Goal: Information Seeking & Learning: Find specific fact

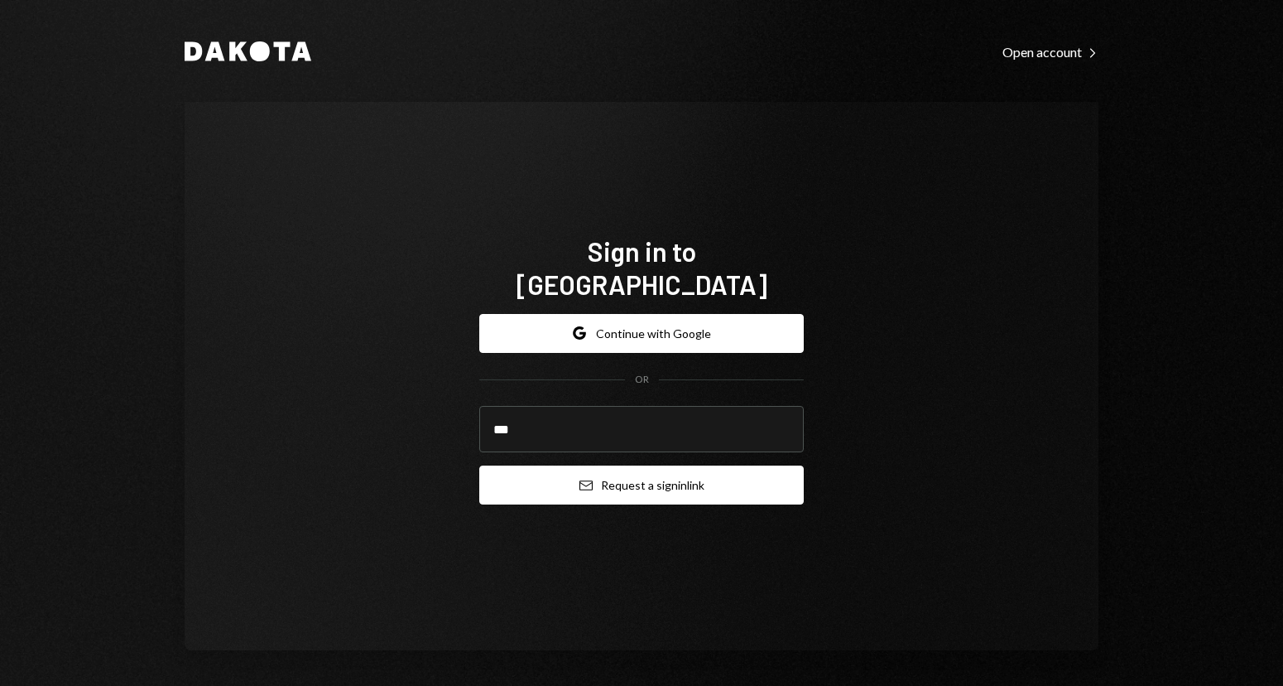
type input "**********"
click at [562, 469] on button "Email Request a sign in link" at bounding box center [641, 484] width 325 height 39
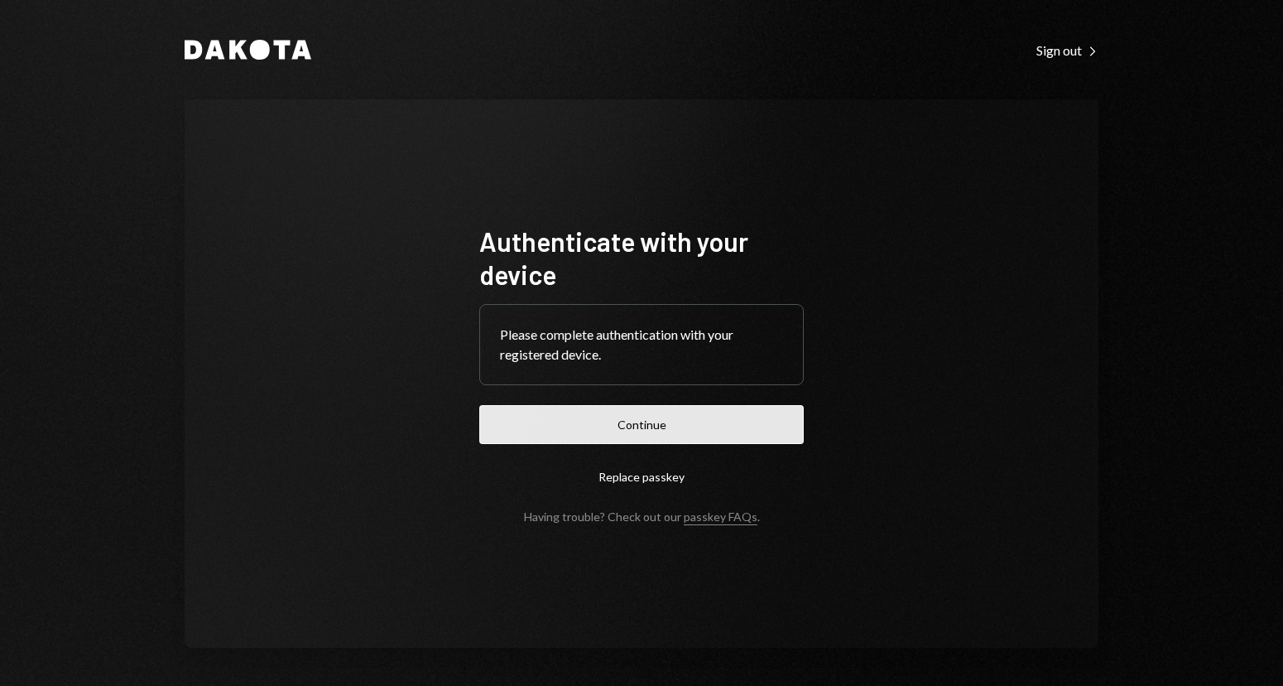
click at [583, 429] on button "Continue" at bounding box center [641, 424] width 325 height 39
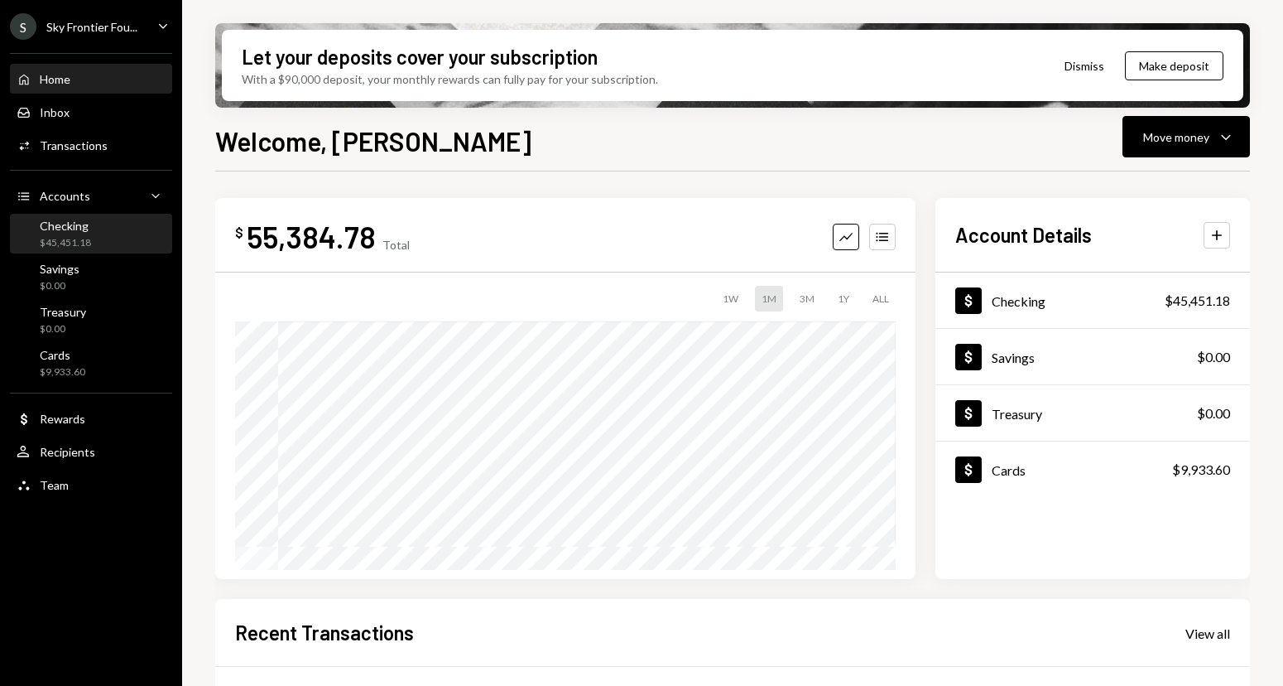
click at [127, 237] on div "Checking $45,451.18" at bounding box center [91, 234] width 149 height 31
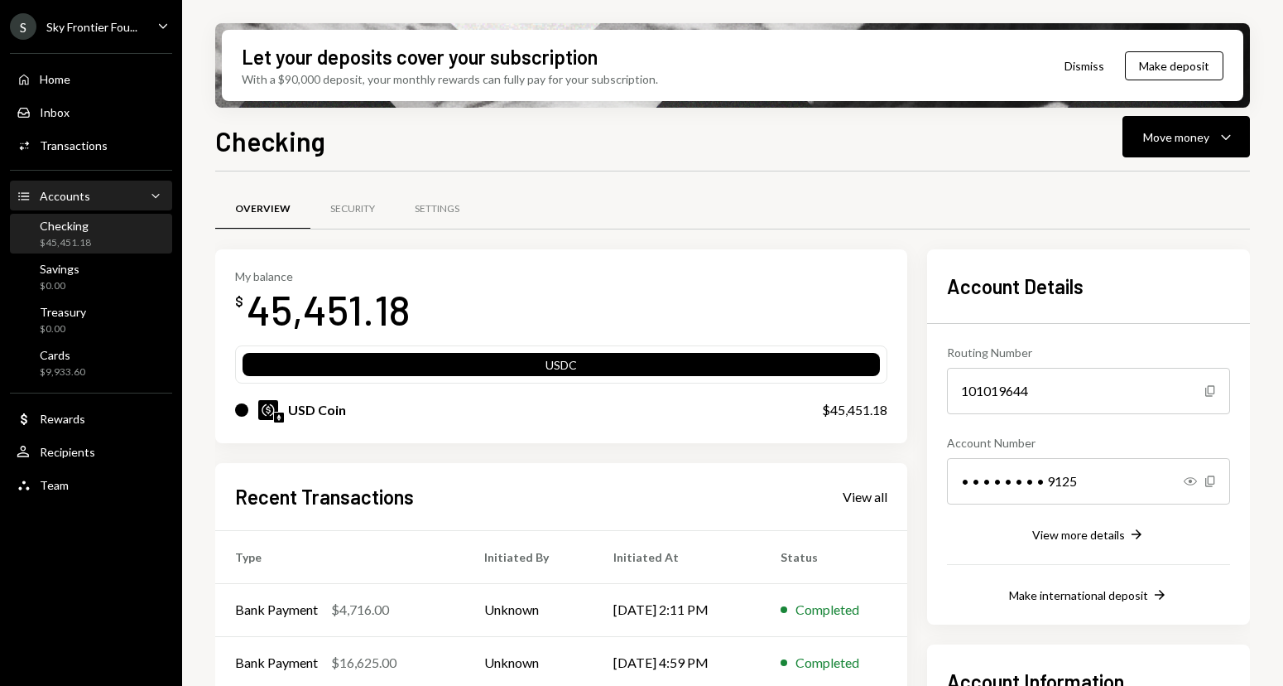
click at [60, 192] on div "Accounts" at bounding box center [65, 196] width 51 height 14
click at [350, 205] on div "Security" at bounding box center [352, 209] width 45 height 14
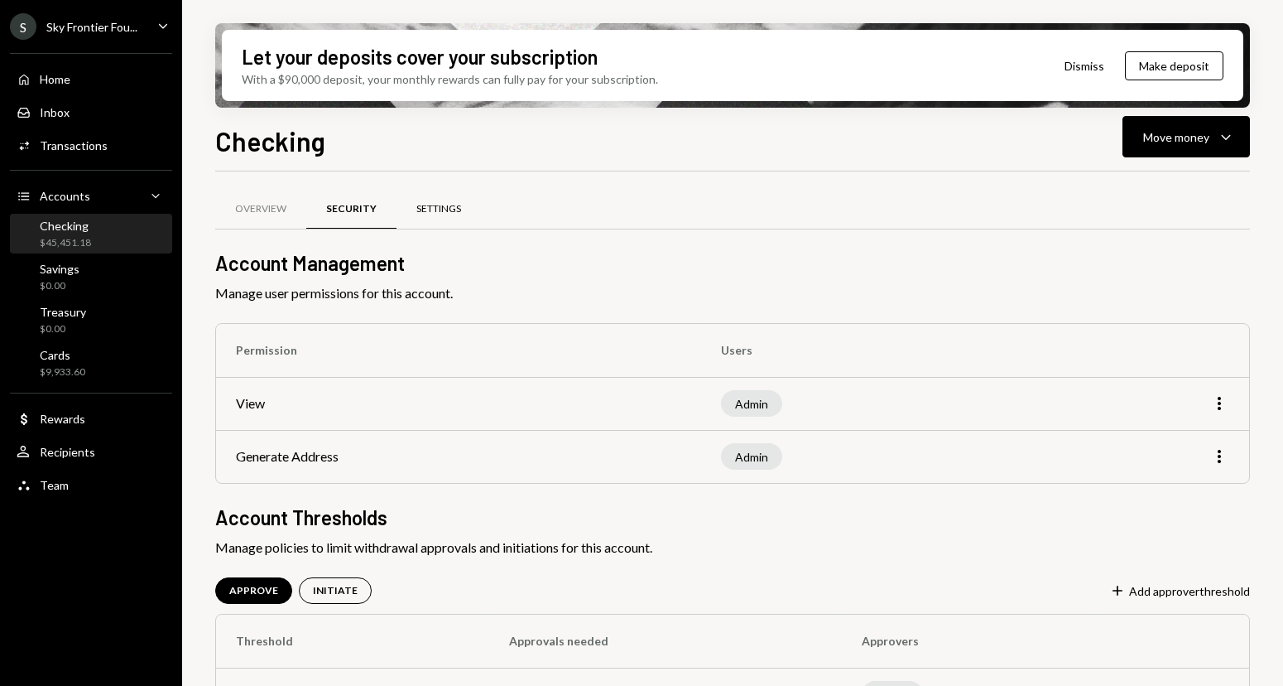
click at [434, 219] on div "Settings" at bounding box center [439, 210] width 84 height 40
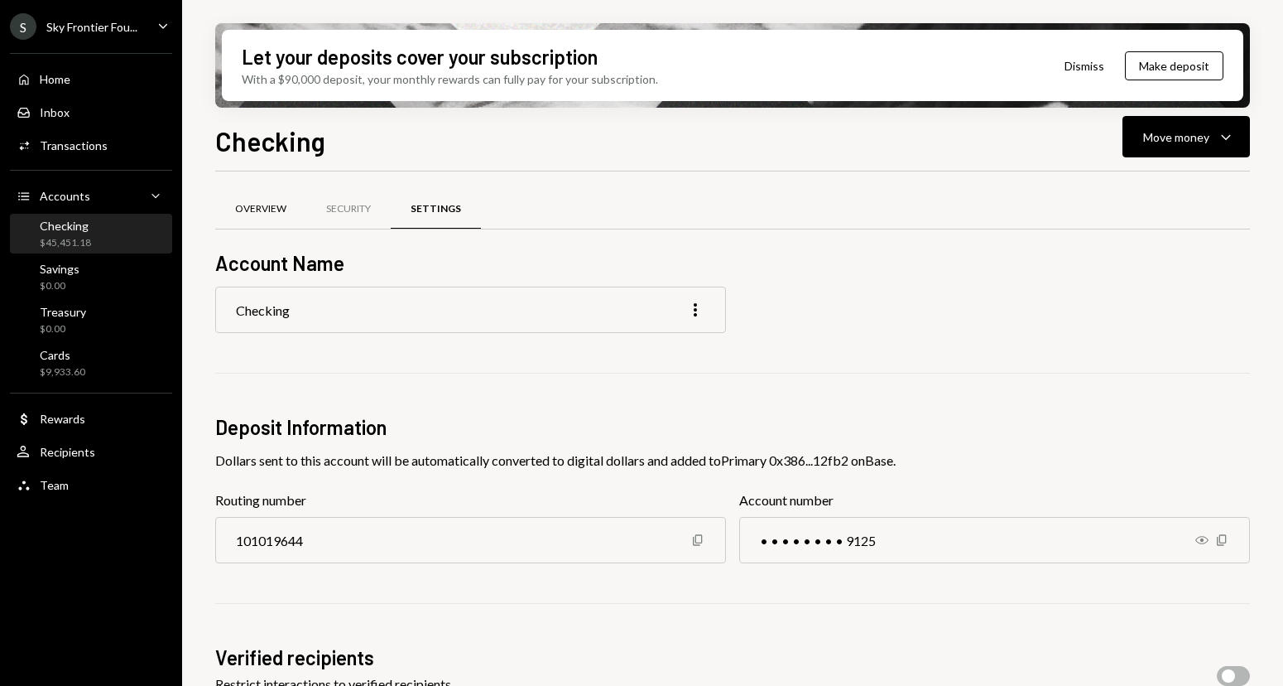
click at [264, 215] on div "Overview" at bounding box center [260, 209] width 51 height 14
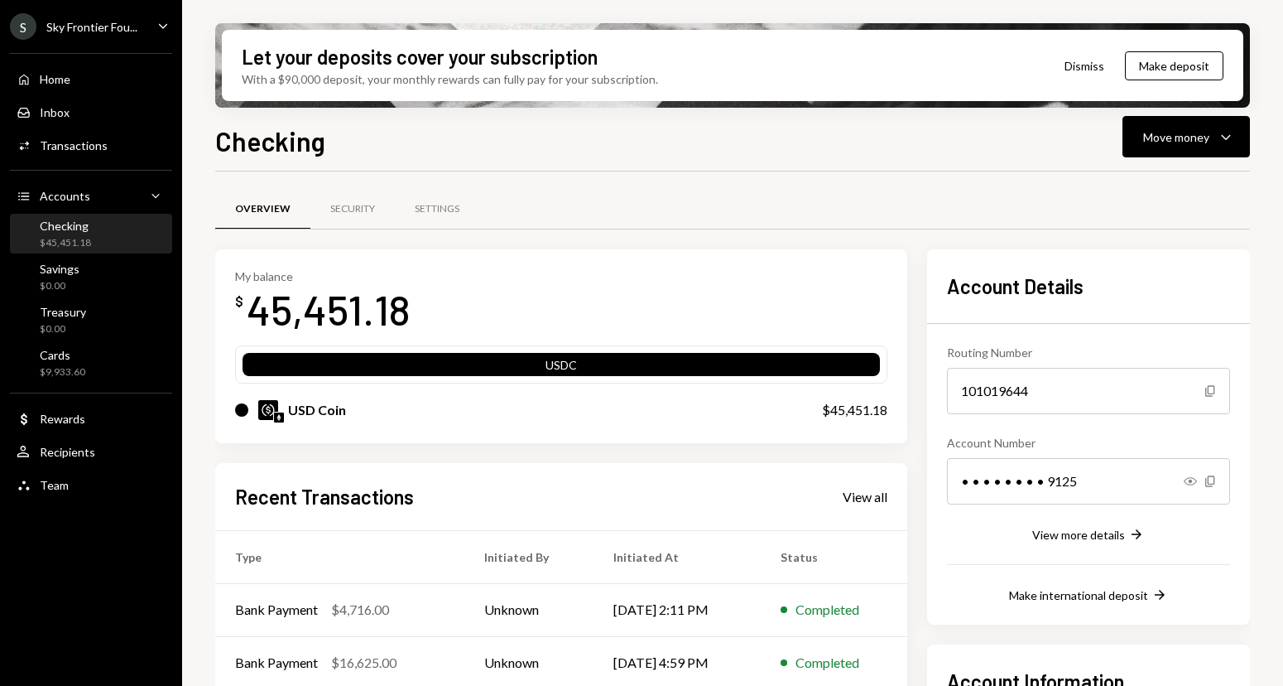
click at [106, 238] on div "Checking $45,451.18" at bounding box center [91, 234] width 149 height 31
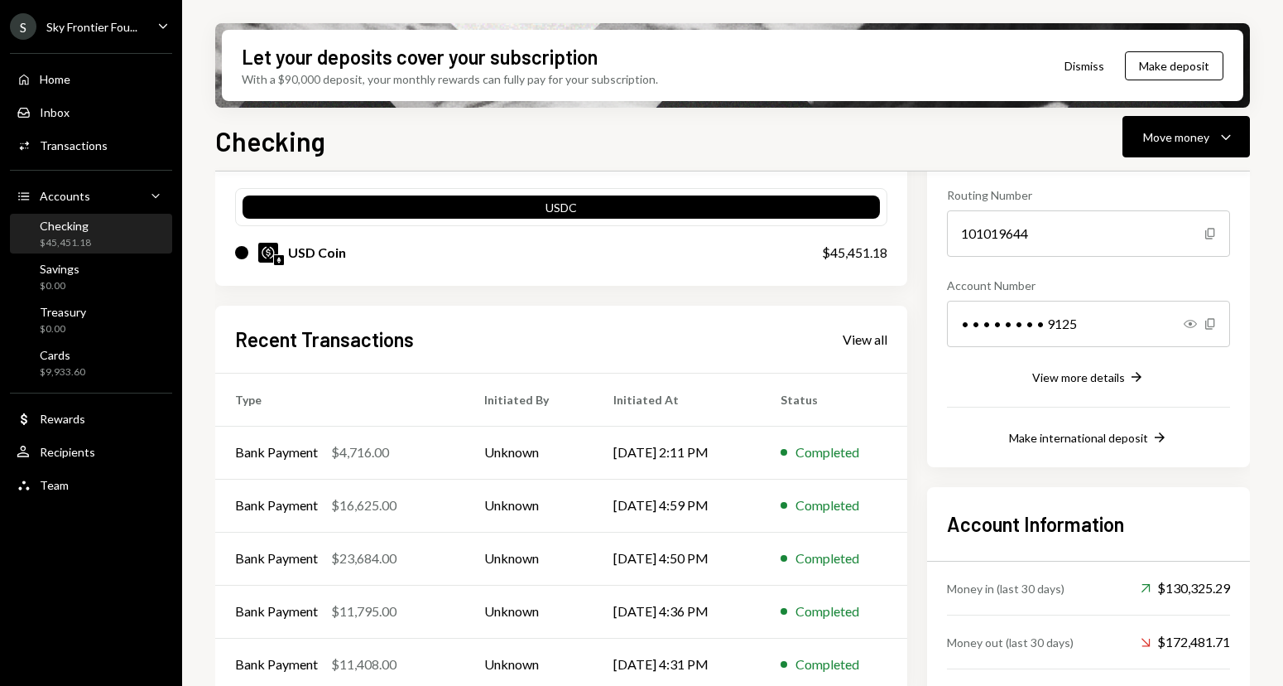
scroll to position [214, 0]
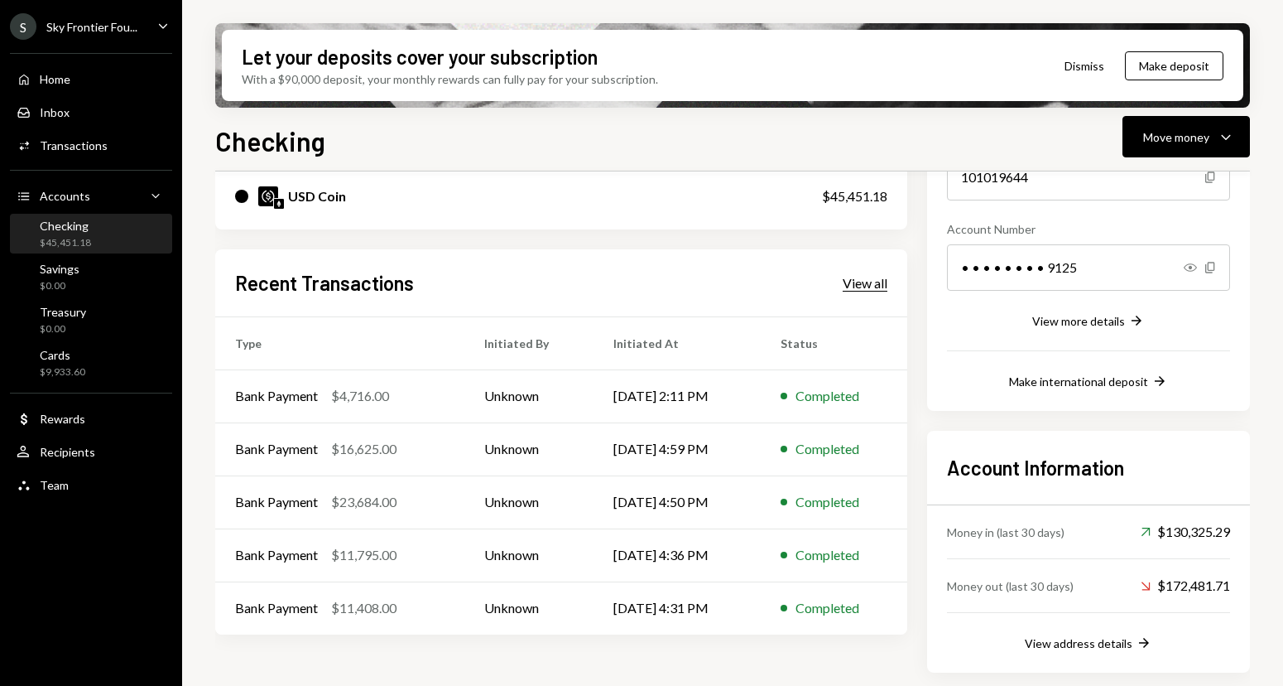
click at [871, 281] on div "View all" at bounding box center [865, 283] width 45 height 17
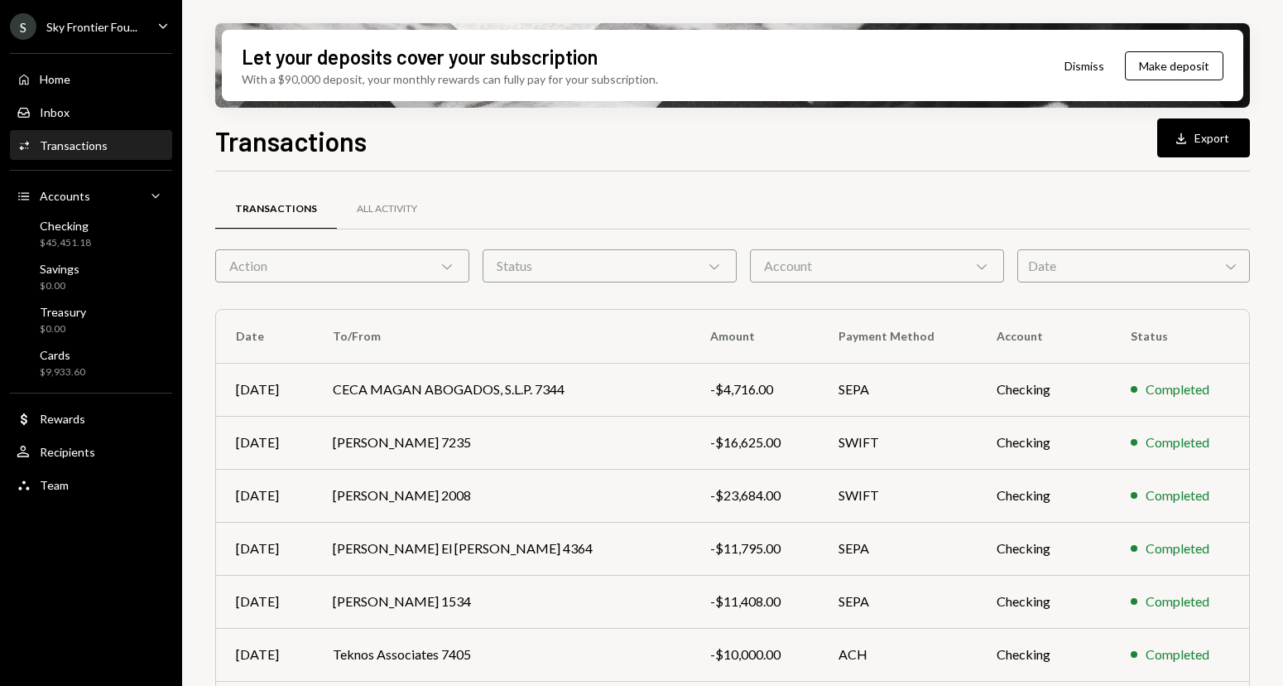
click at [1054, 277] on div "Date Chevron Down" at bounding box center [1134, 265] width 233 height 33
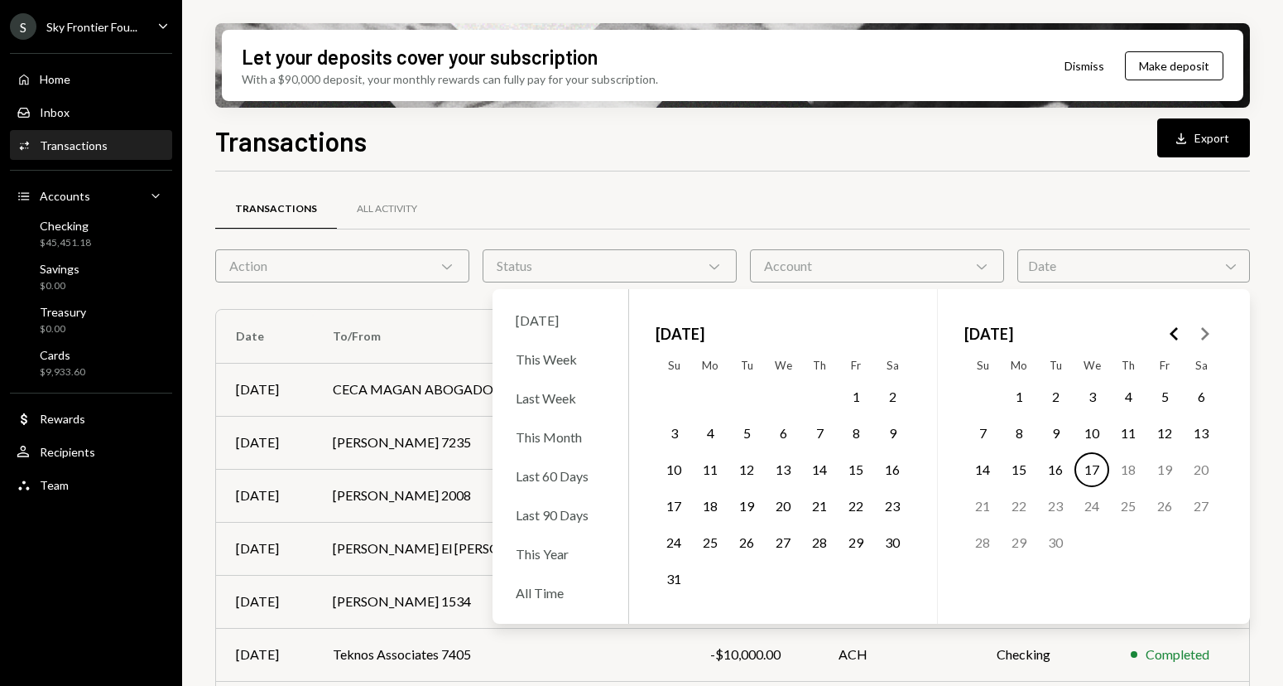
click at [859, 391] on button "1" at bounding box center [856, 396] width 35 height 35
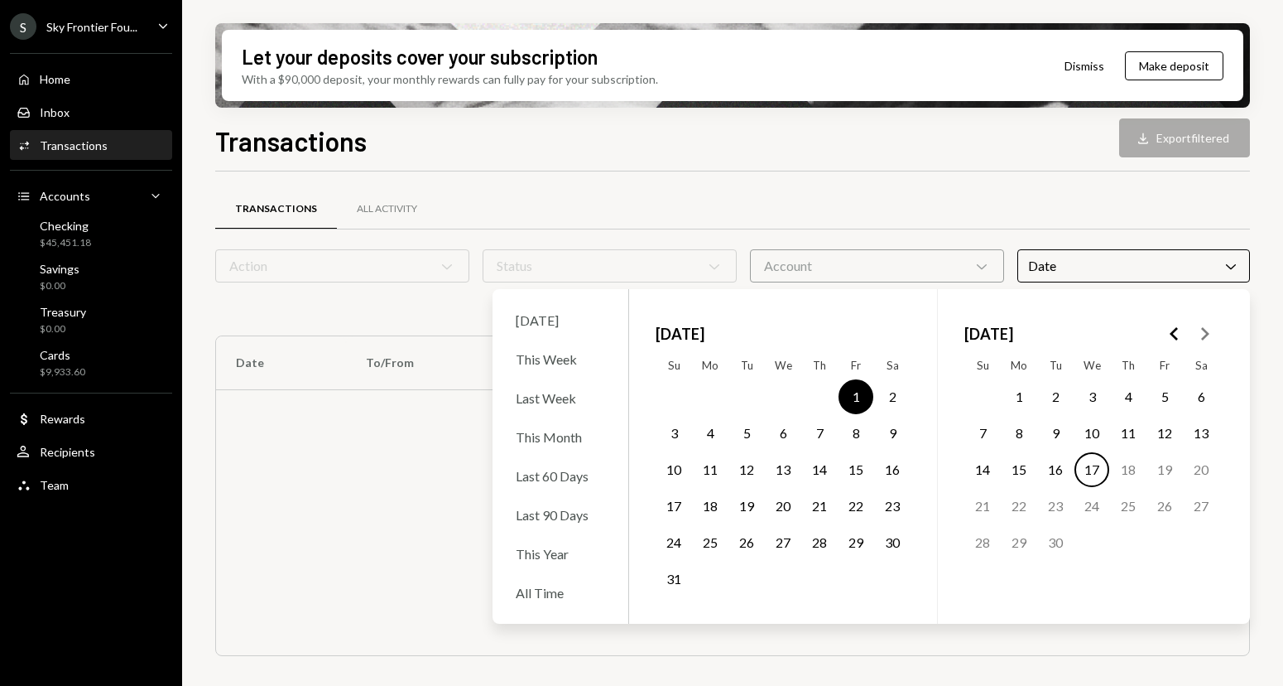
click at [671, 574] on button "31" at bounding box center [674, 578] width 35 height 35
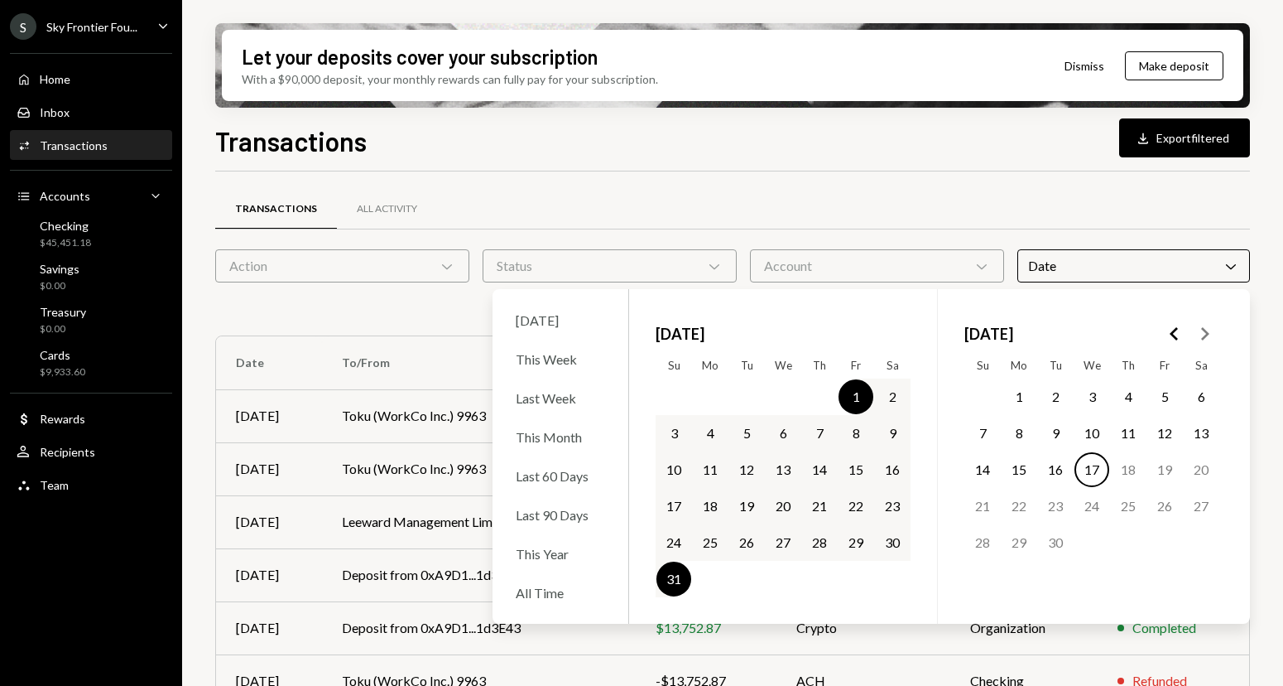
click at [646, 216] on div "Transactions All Activity" at bounding box center [732, 209] width 1035 height 42
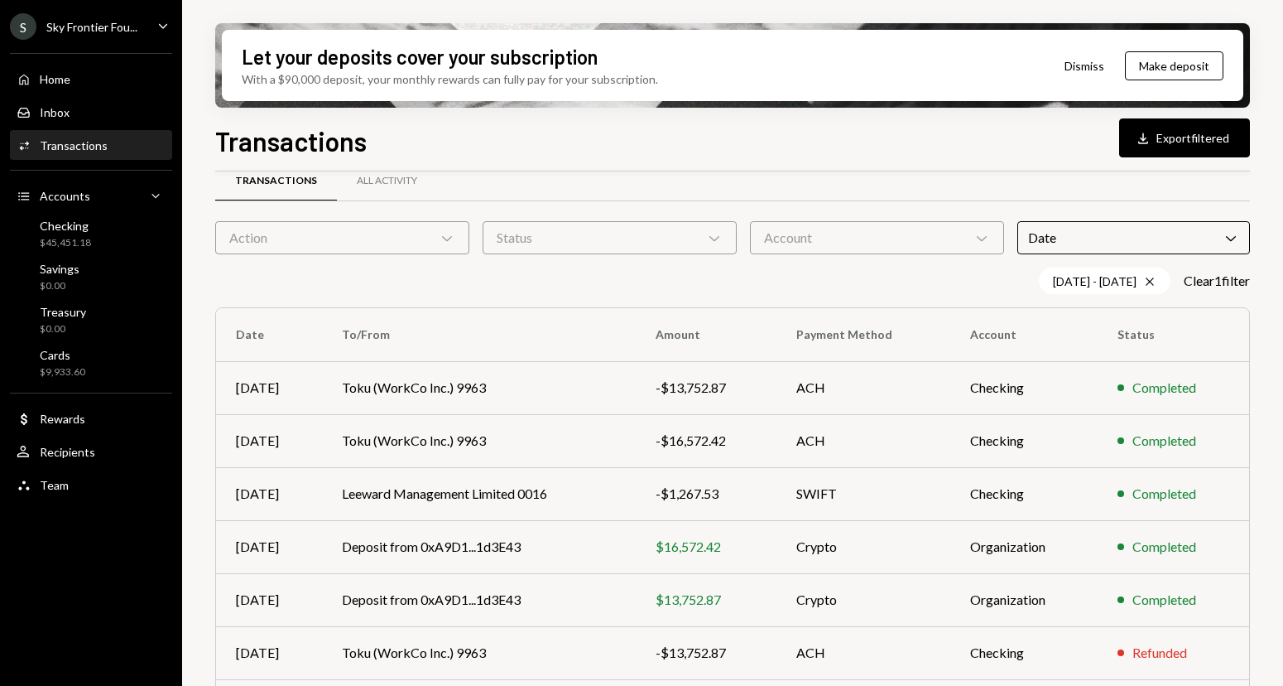
scroll to position [25, 0]
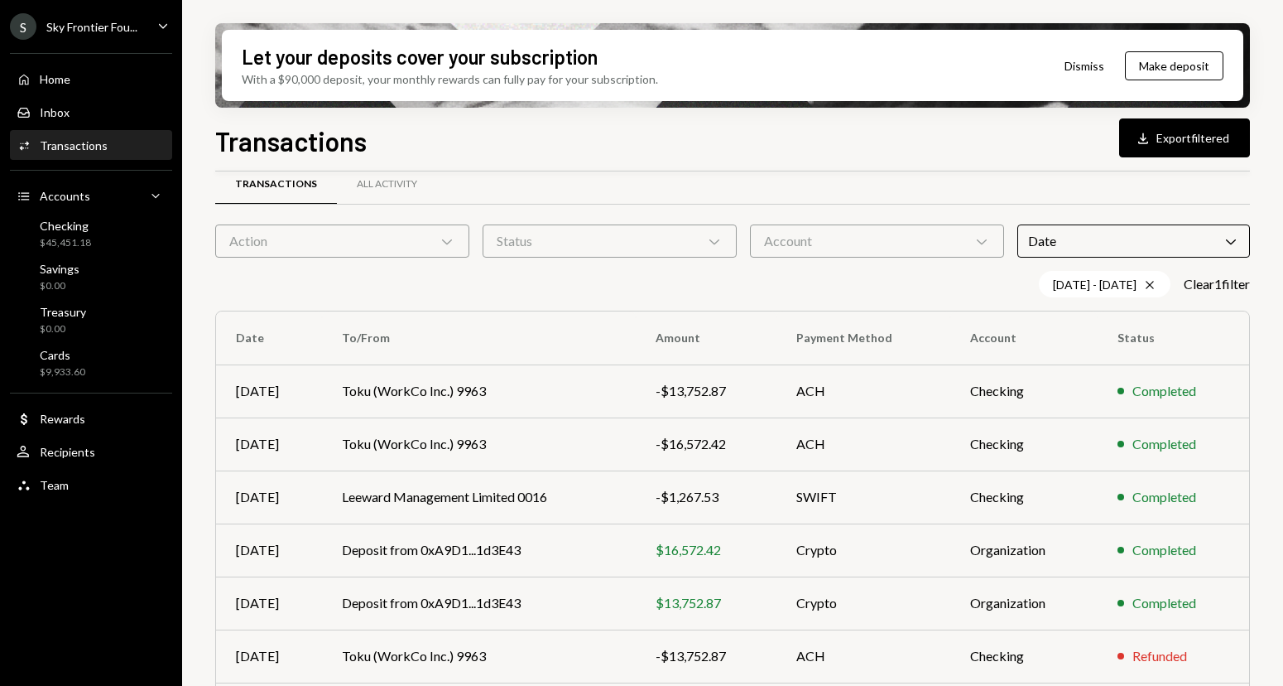
click at [588, 251] on div "Status Chevron Down" at bounding box center [610, 240] width 254 height 33
click at [566, 287] on label "Completed" at bounding box center [609, 283] width 241 height 30
click at [513, 287] on button "Completed" at bounding box center [505, 283] width 13 height 13
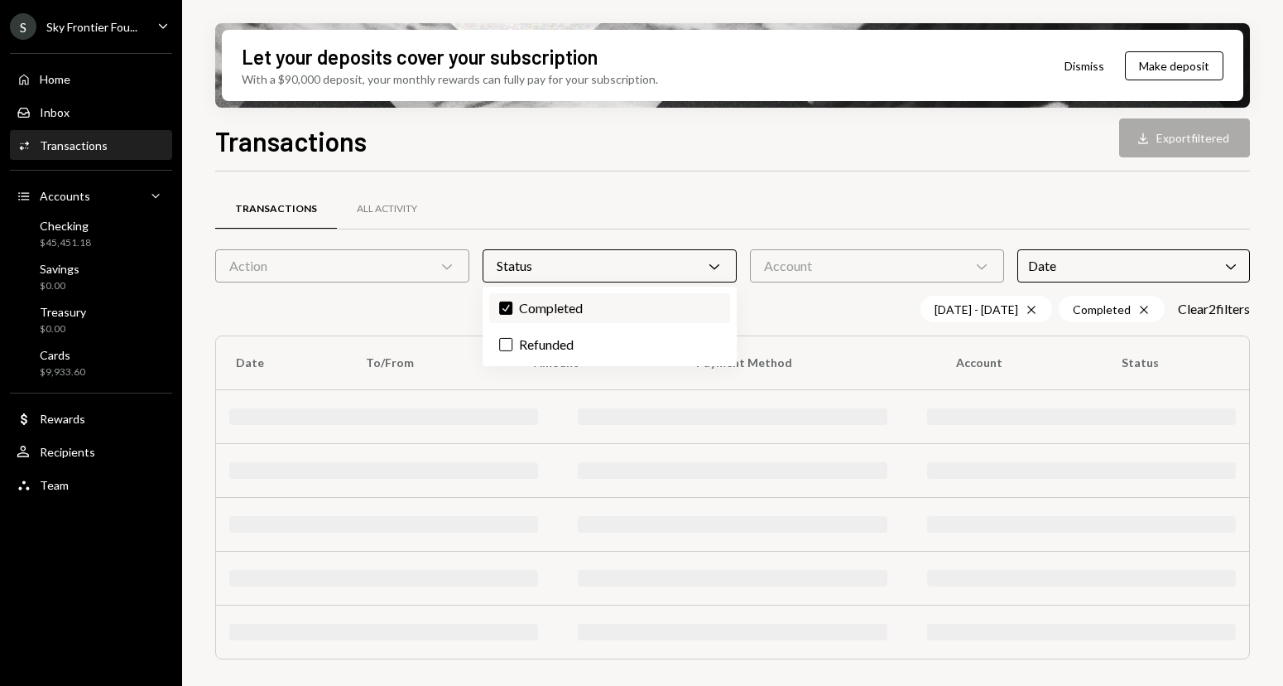
scroll to position [0, 0]
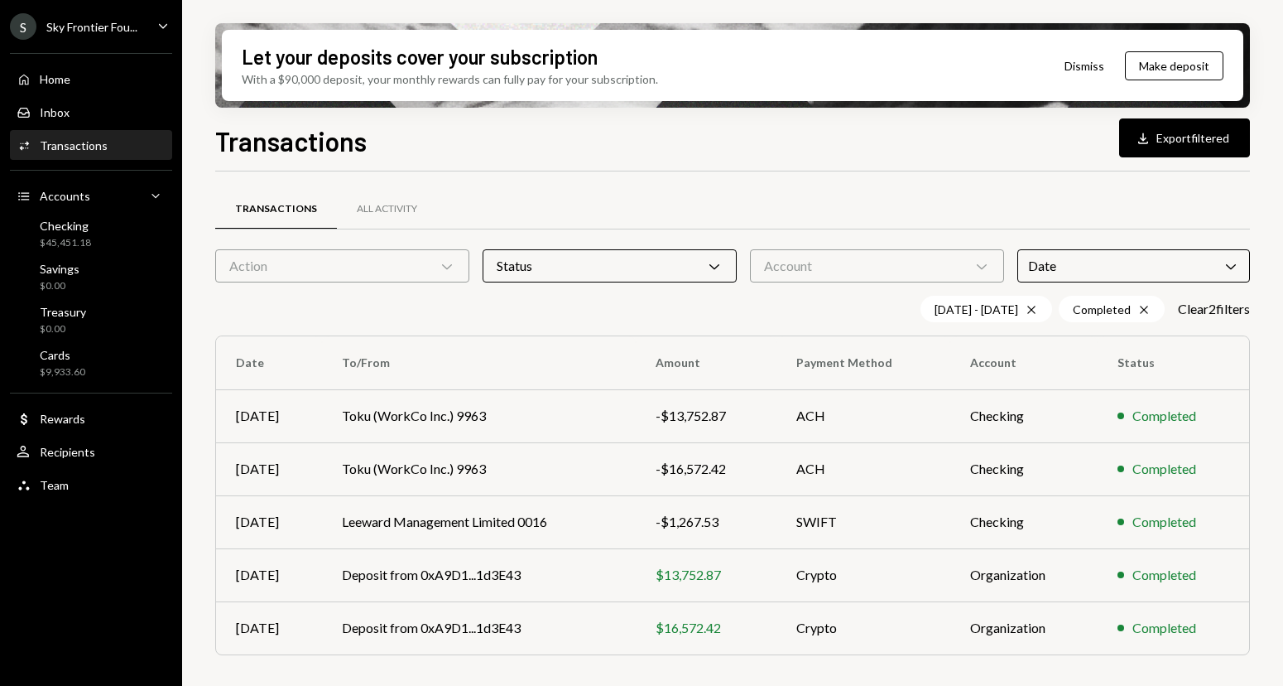
click at [608, 205] on div "Transactions All Activity" at bounding box center [732, 209] width 1035 height 42
click at [731, 522] on div "-$1,267.53" at bounding box center [706, 522] width 101 height 20
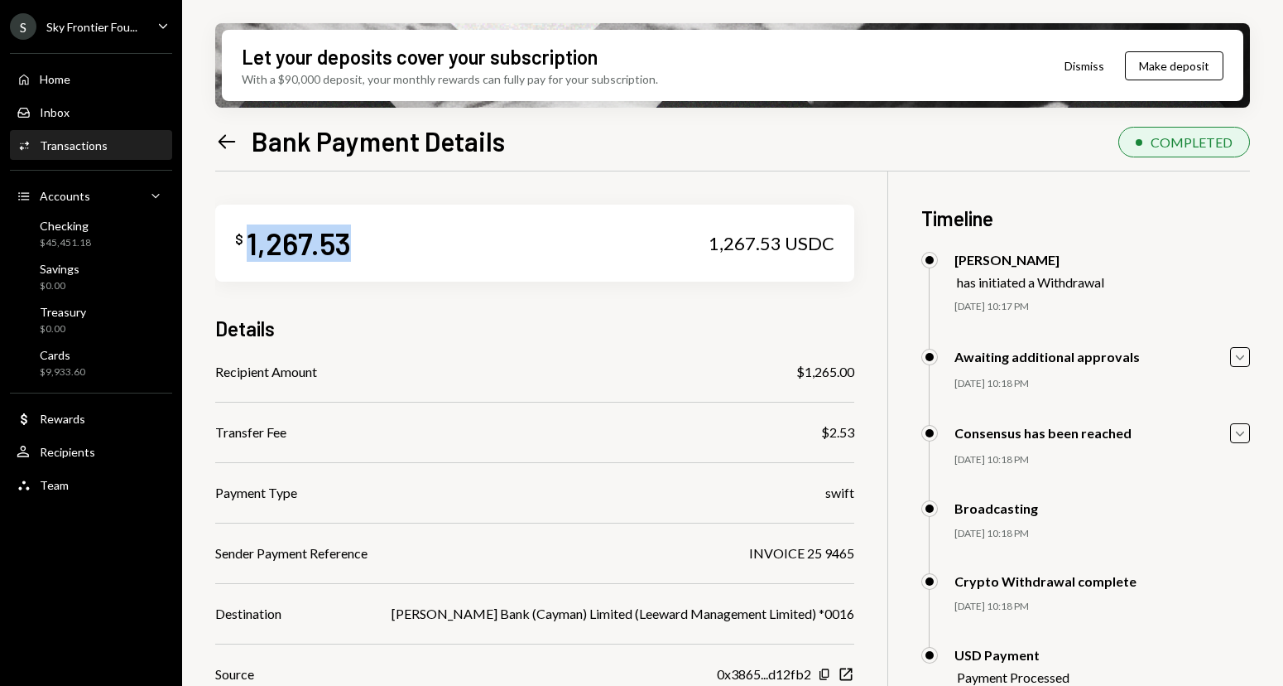
drag, startPoint x: 368, startPoint y: 246, endPoint x: 250, endPoint y: 243, distance: 117.6
click at [250, 243] on div "$ 1,267.53 1,267.53 USDC" at bounding box center [534, 243] width 639 height 77
drag, startPoint x: 839, startPoint y: 370, endPoint x: 778, endPoint y: 369, distance: 60.4
click at [778, 369] on div "$ 1,267.53 1,267.53 USDC Details Recipient Amount $1,265.00 Transfer Fee $2.53 …" at bounding box center [732, 514] width 1035 height 686
copy div "1,265.00"
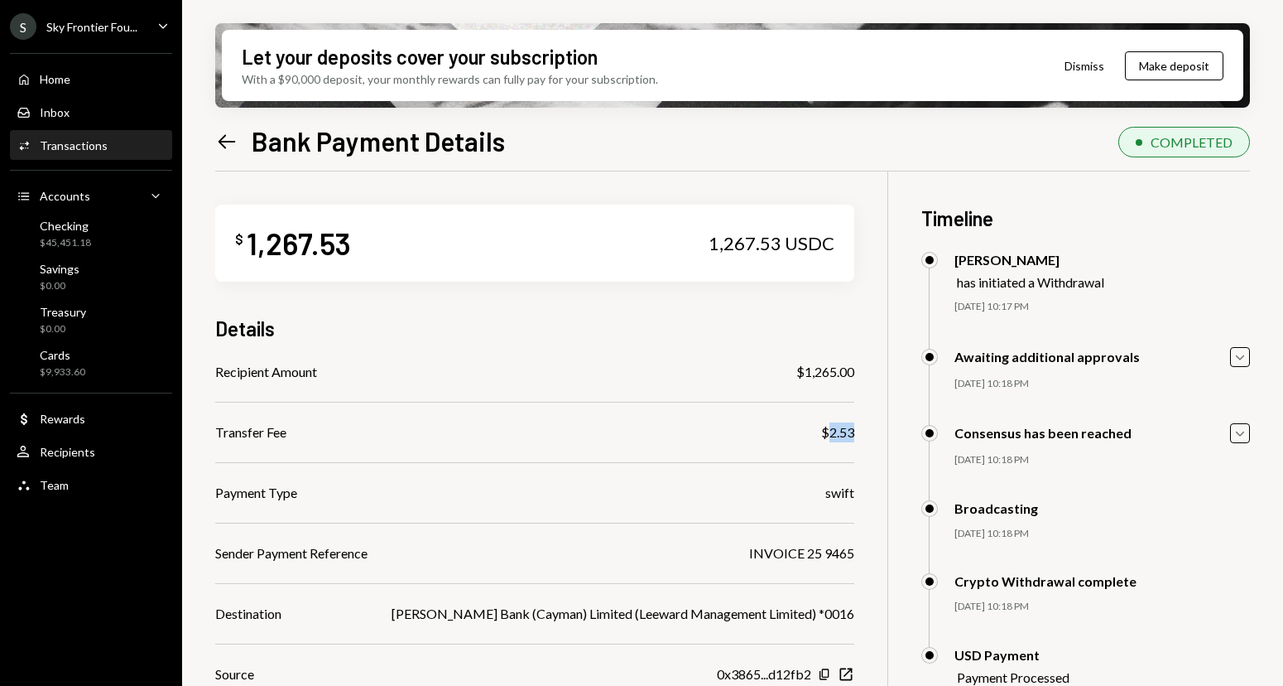
drag, startPoint x: 806, startPoint y: 429, endPoint x: 830, endPoint y: 426, distance: 23.4
click at [831, 428] on div "$ 1,267.53 1,267.53 USDC Details Recipient Amount $1,265.00 Transfer Fee $2.53 …" at bounding box center [732, 514] width 1035 height 686
copy div "2.53"
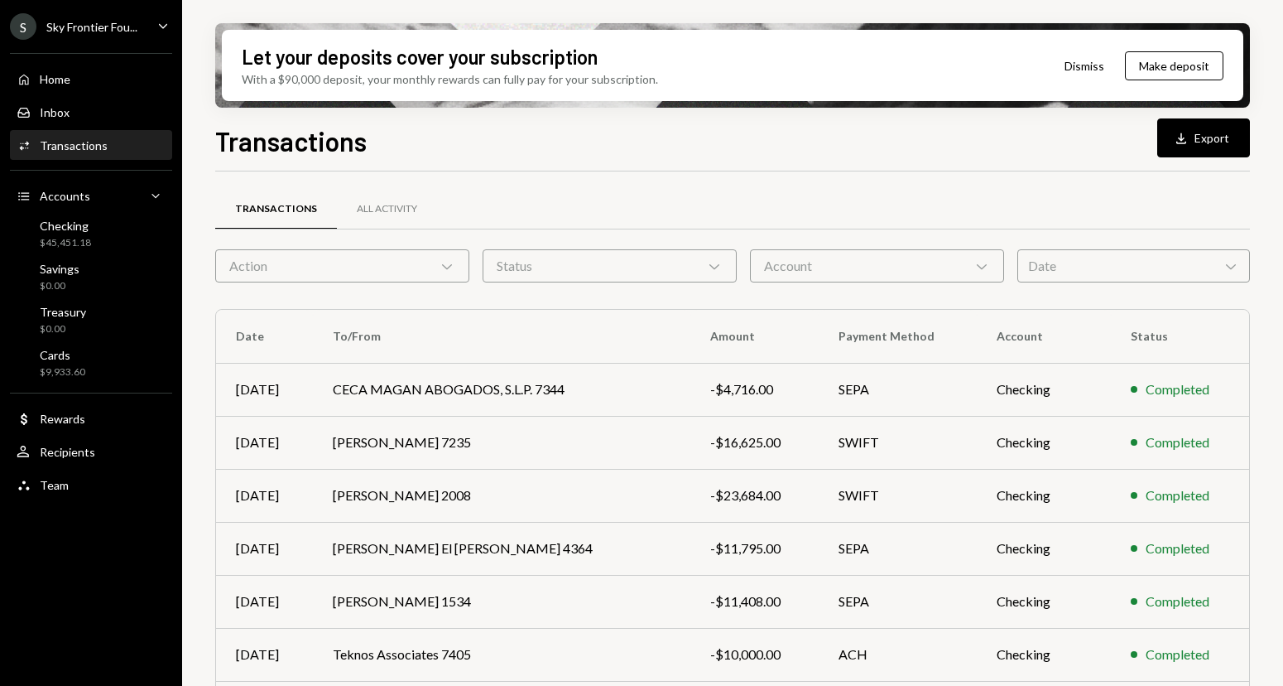
click at [1096, 260] on div "Date Chevron Down" at bounding box center [1134, 265] width 233 height 33
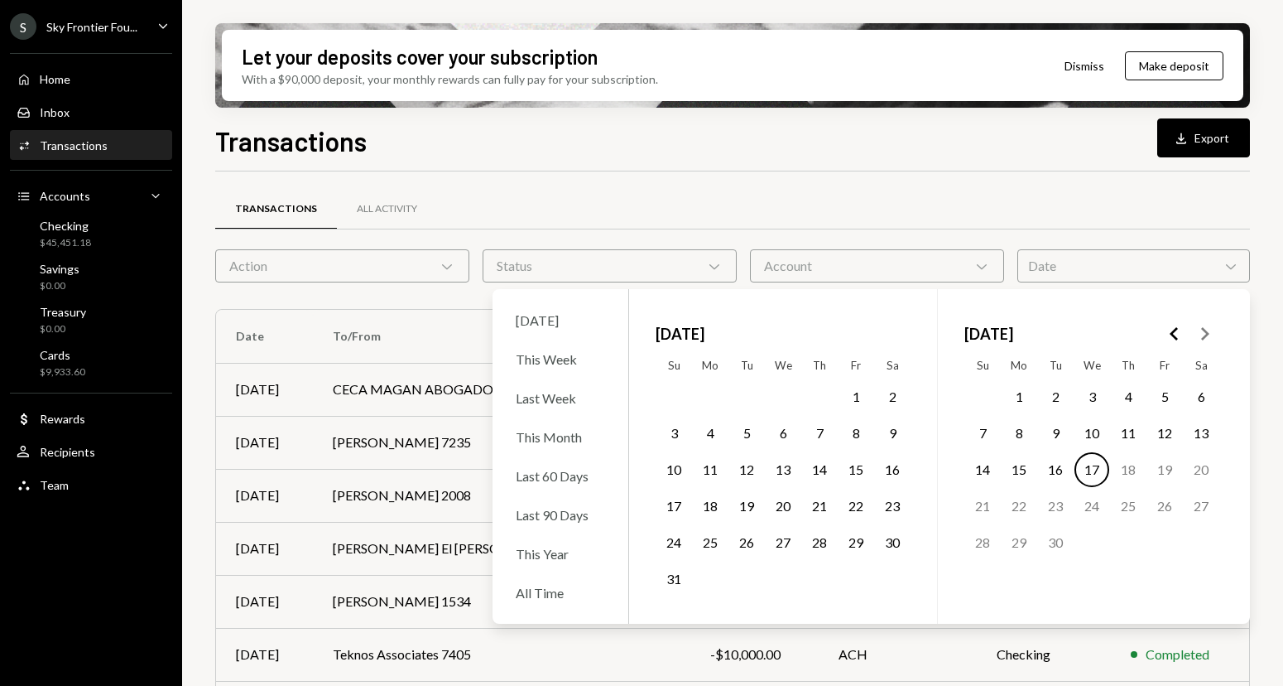
click at [858, 397] on button "1" at bounding box center [856, 396] width 35 height 35
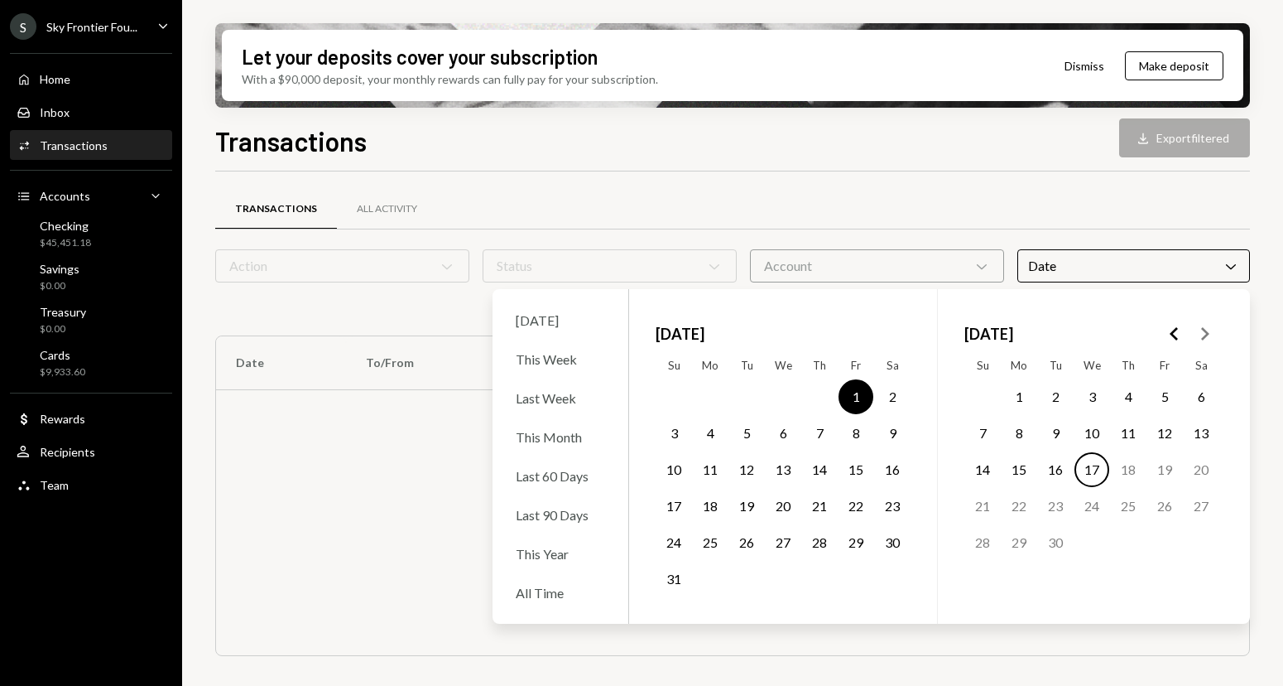
click at [678, 575] on button "31" at bounding box center [674, 578] width 35 height 35
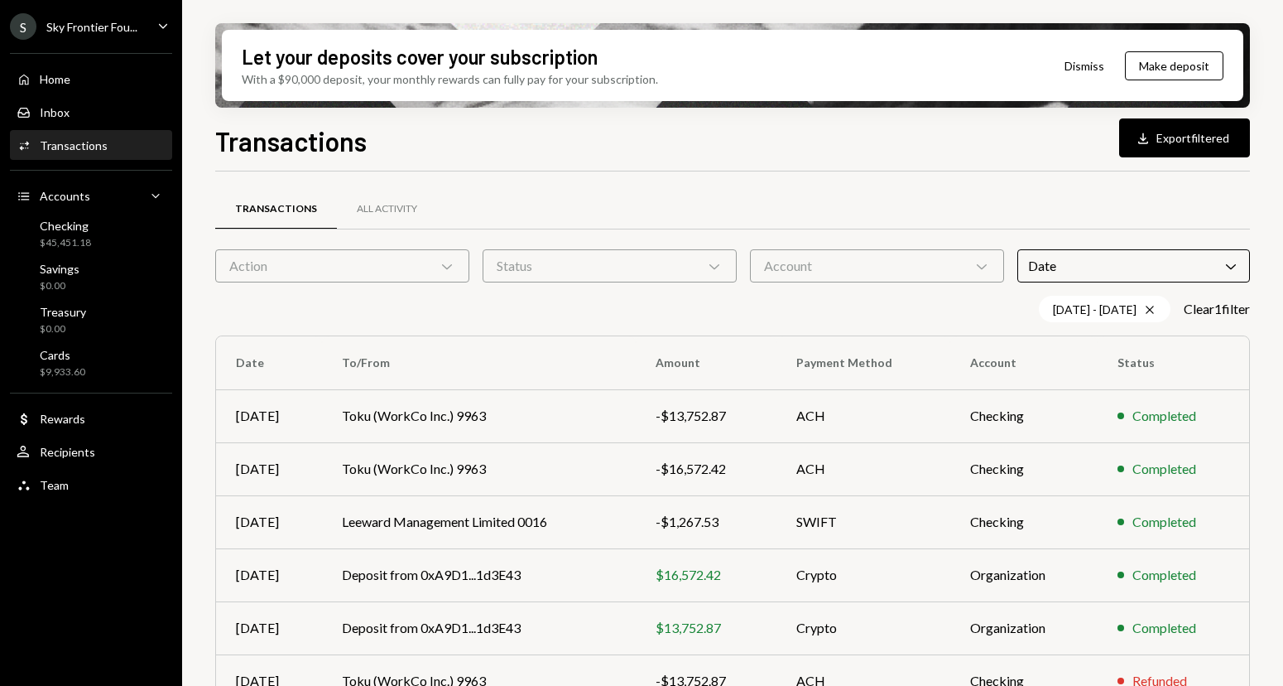
click at [546, 200] on div "Transactions All Activity" at bounding box center [732, 209] width 1035 height 42
click at [546, 262] on div "Status Chevron Down" at bounding box center [610, 265] width 254 height 33
click at [541, 298] on label "Completed" at bounding box center [609, 308] width 241 height 30
click at [513, 301] on button "Completed" at bounding box center [505, 307] width 13 height 13
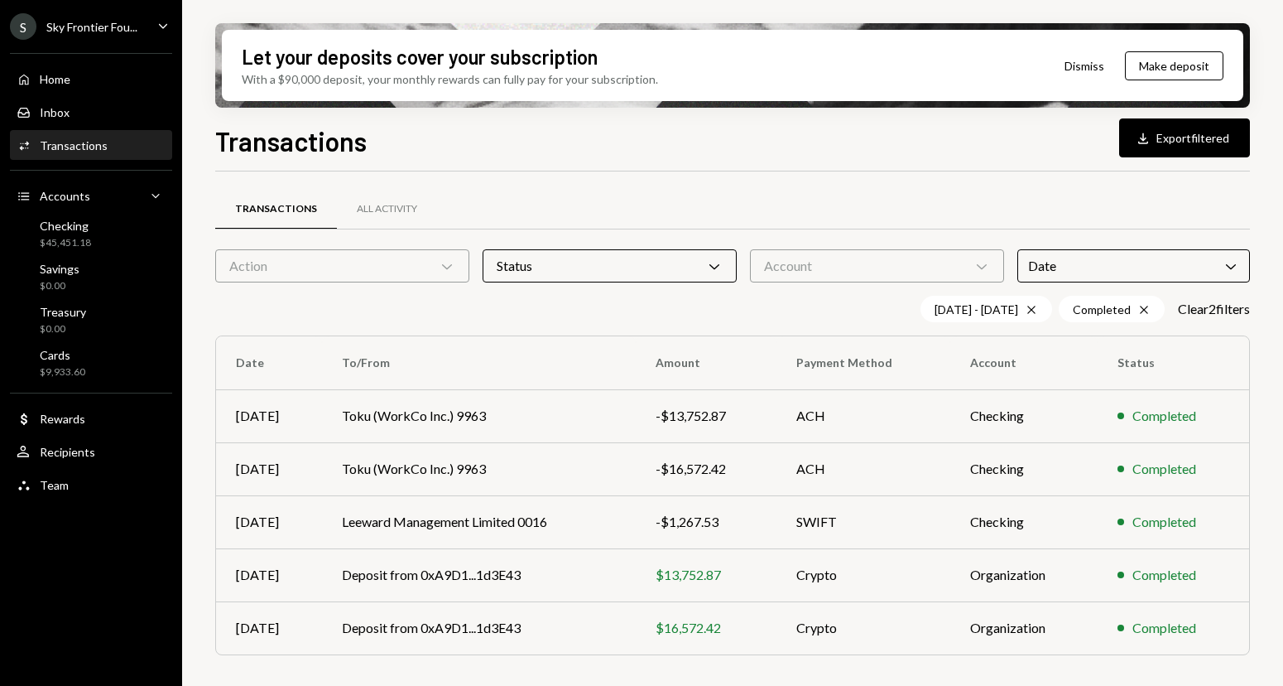
click at [684, 175] on div "Transactions All Activity Action Chevron Down Status Chevron Down Account Chevr…" at bounding box center [732, 429] width 1035 height 517
click at [610, 421] on td "Toku (WorkCo Inc.) 9963" at bounding box center [479, 415] width 314 height 53
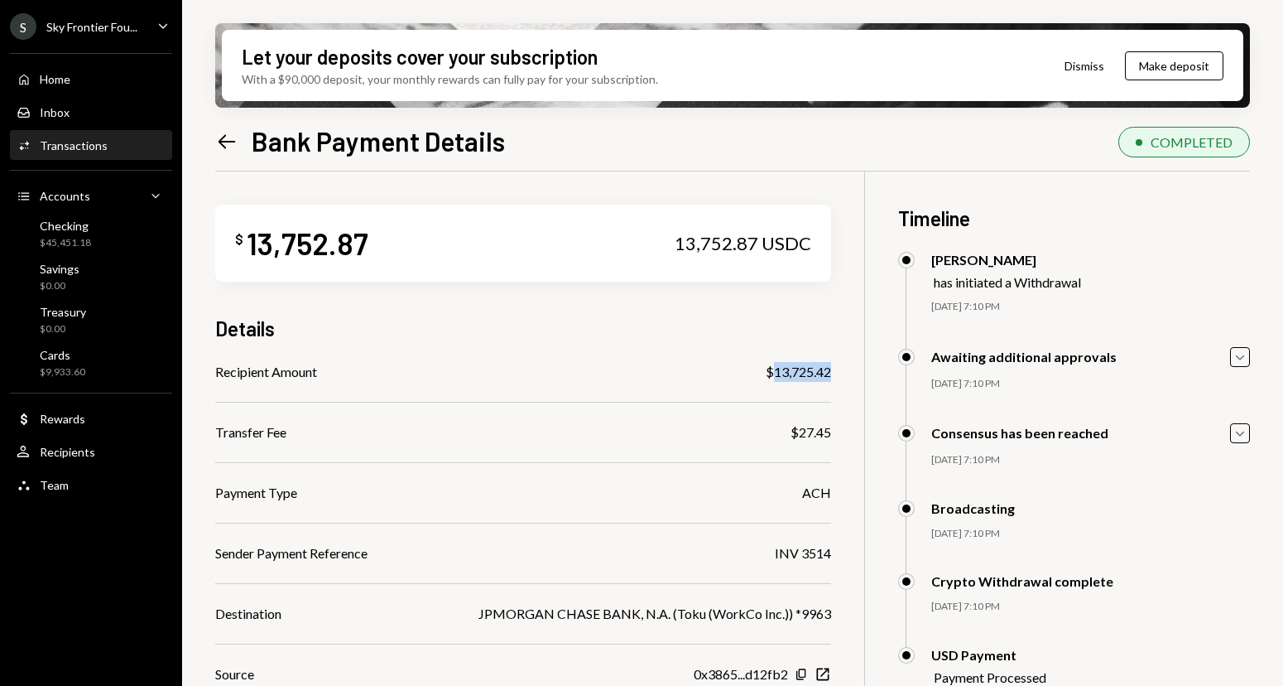
drag, startPoint x: 840, startPoint y: 370, endPoint x: 772, endPoint y: 368, distance: 67.9
click at [772, 368] on div "$ 13,752.87 13,752.87 USDC Details Recipient Amount $13,725.42 Transfer Fee $27…" at bounding box center [732, 518] width 1035 height 694
copy div "13,725.42"
drag, startPoint x: 799, startPoint y: 430, endPoint x: 832, endPoint y: 431, distance: 33.1
click at [832, 431] on div "$ 13,752.87 13,752.87 USDC Details Recipient Amount $13,725.42 Transfer Fee $27…" at bounding box center [732, 518] width 1035 height 694
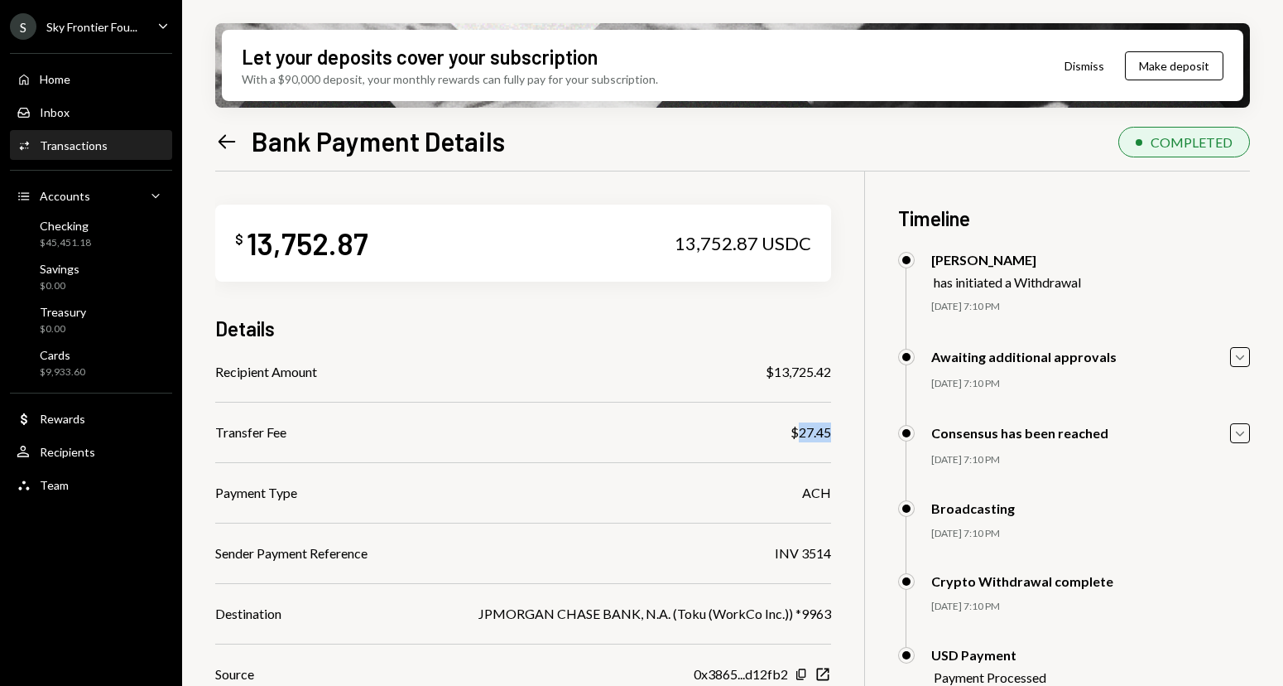
copy div "27.45"
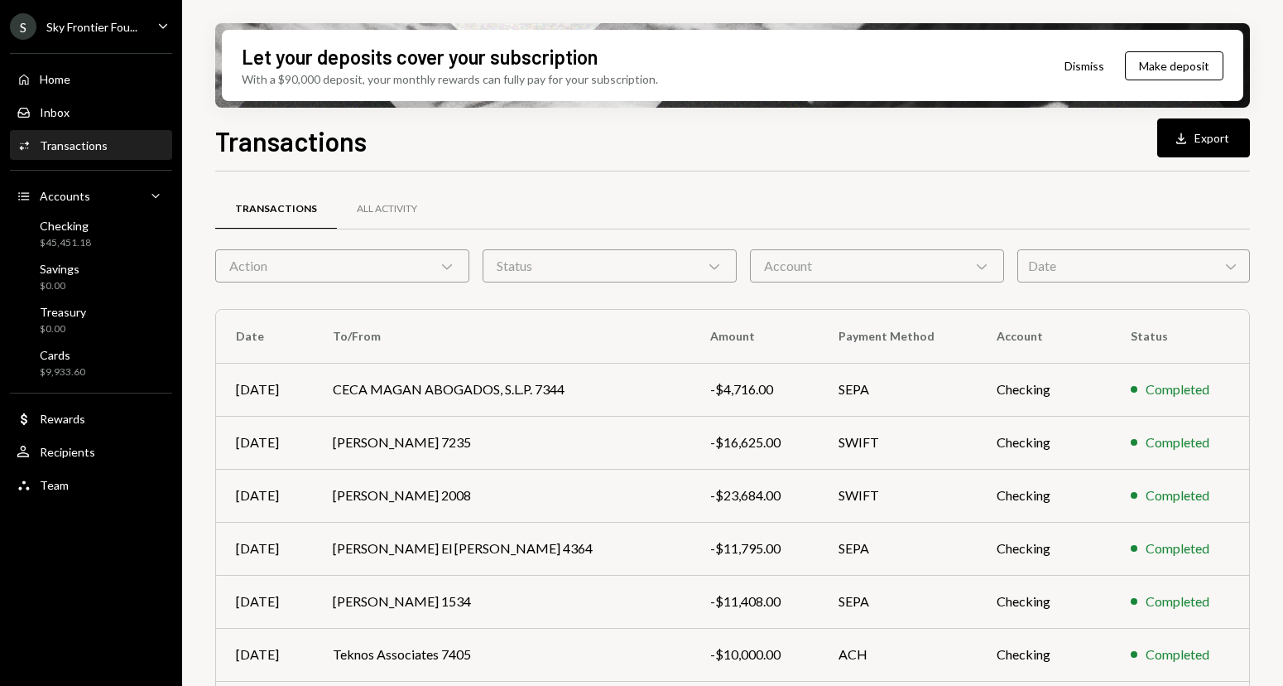
click at [1153, 271] on div "Date Chevron Down" at bounding box center [1134, 265] width 233 height 33
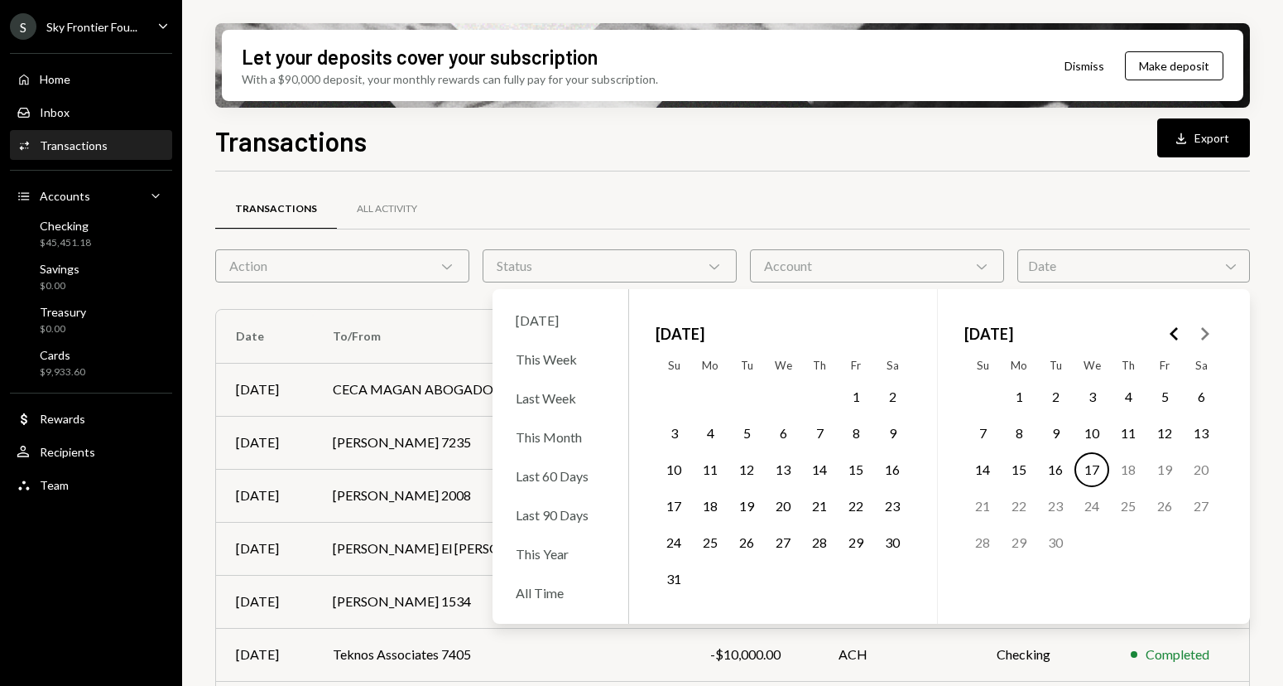
click at [859, 392] on button "1" at bounding box center [856, 396] width 35 height 35
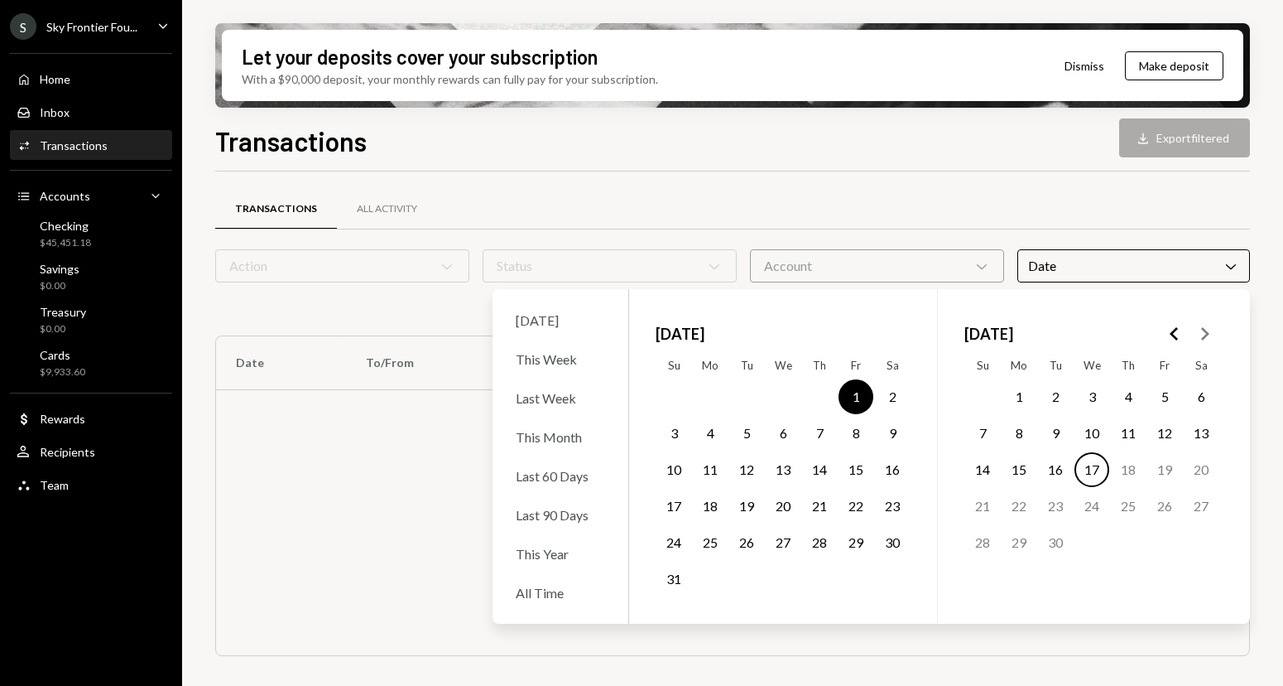
click at [667, 594] on td "31" at bounding box center [674, 579] width 36 height 36
click at [667, 582] on button "31" at bounding box center [674, 578] width 35 height 35
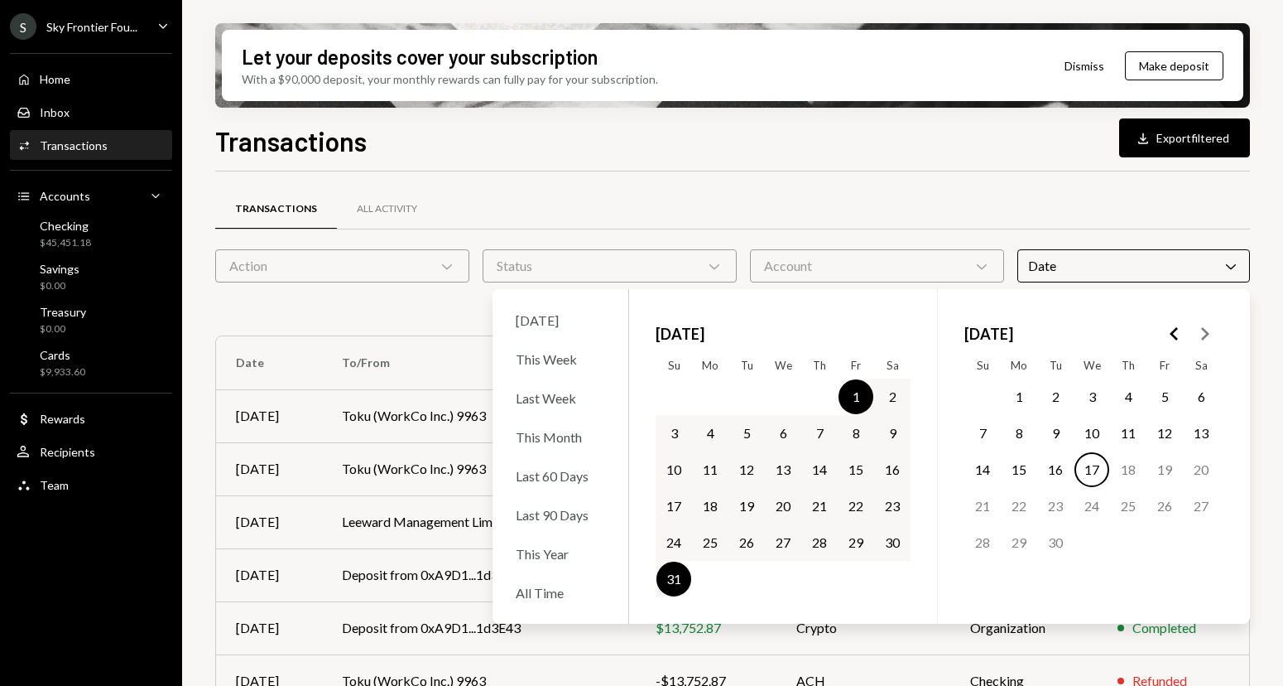
click at [686, 188] on div "Transactions All Activity" at bounding box center [732, 209] width 1035 height 42
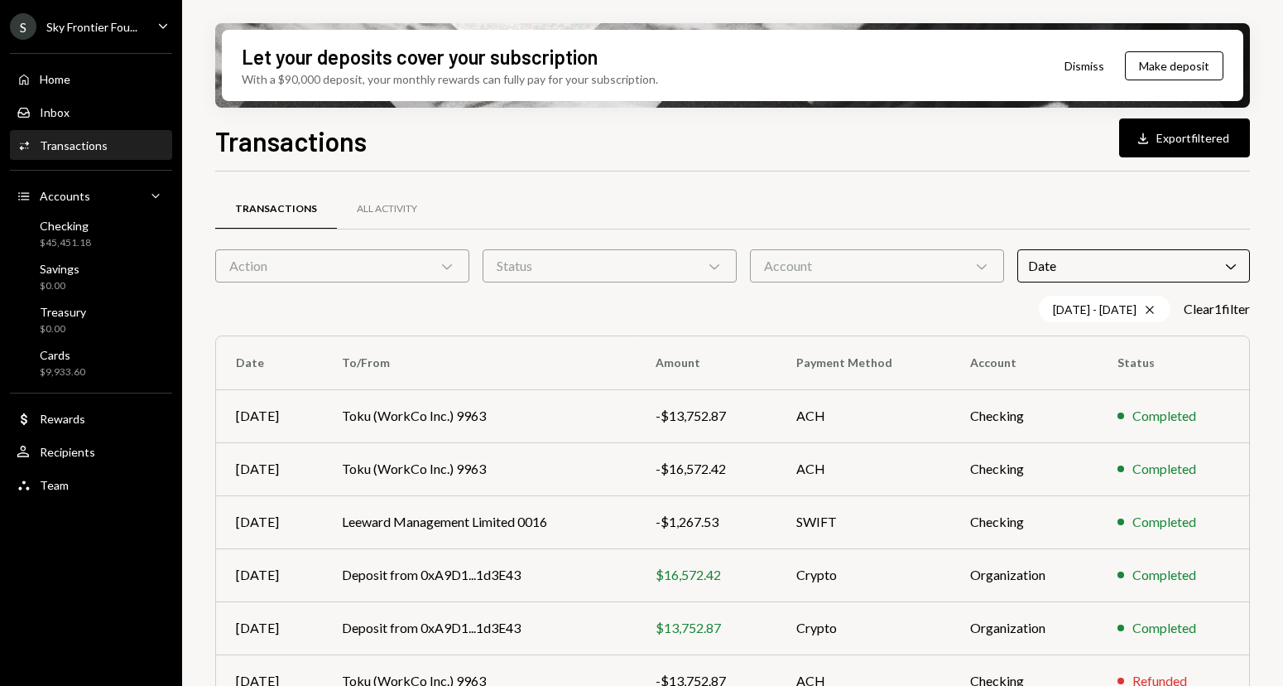
click at [628, 271] on div "Status Chevron Down" at bounding box center [610, 265] width 254 height 33
click at [575, 320] on label "Completed" at bounding box center [609, 308] width 241 height 30
click at [513, 315] on button "Completed" at bounding box center [505, 307] width 13 height 13
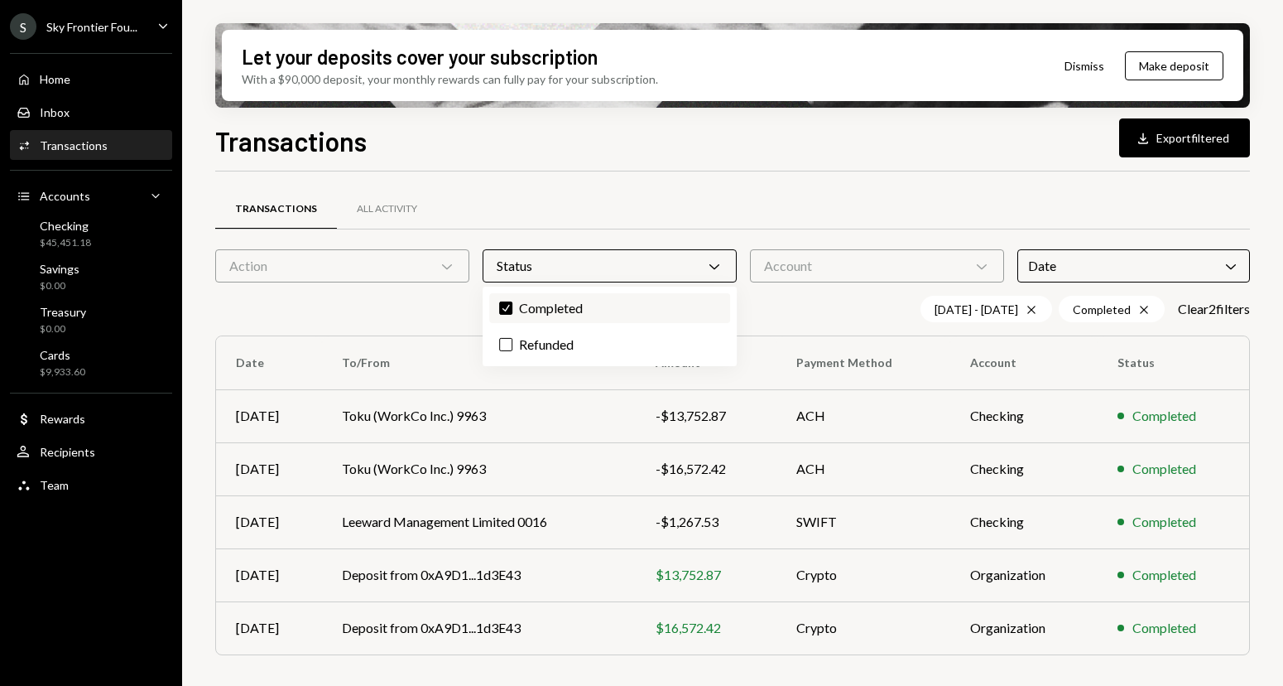
click at [575, 320] on label "Check Completed" at bounding box center [609, 308] width 241 height 30
click at [513, 315] on button "Check" at bounding box center [505, 307] width 13 height 13
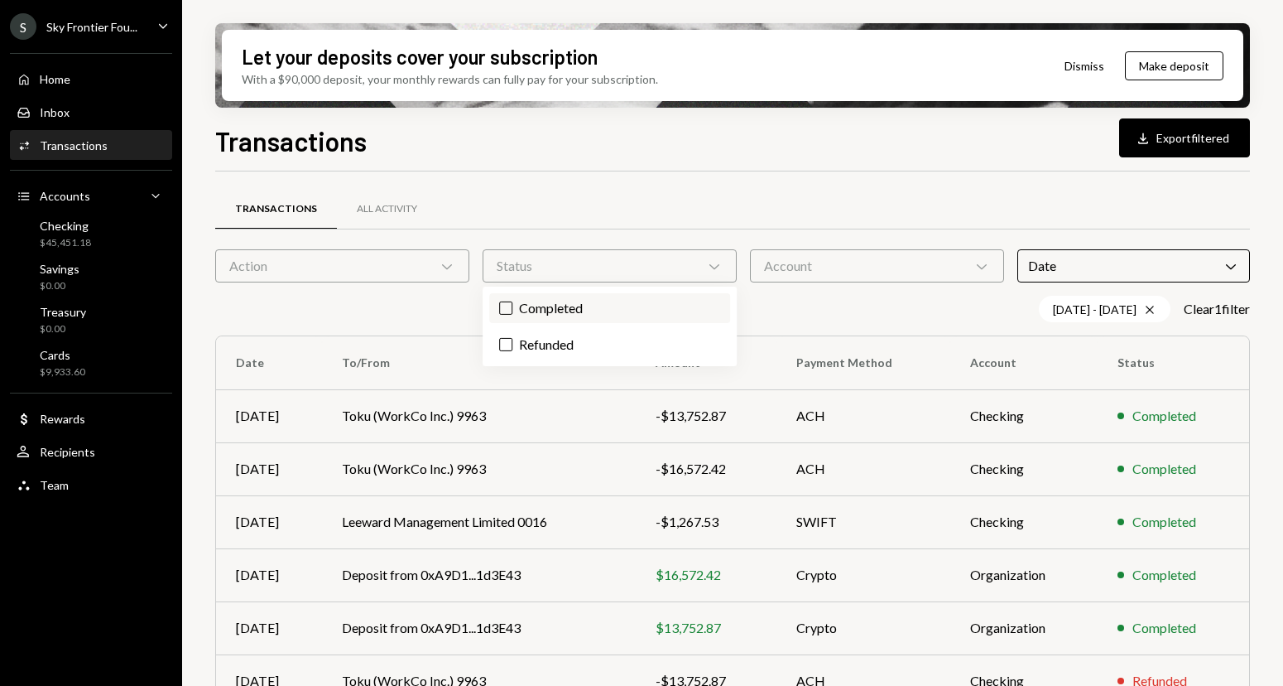
click at [575, 320] on label "Completed" at bounding box center [609, 308] width 241 height 30
click at [513, 315] on button "Completed" at bounding box center [505, 307] width 13 height 13
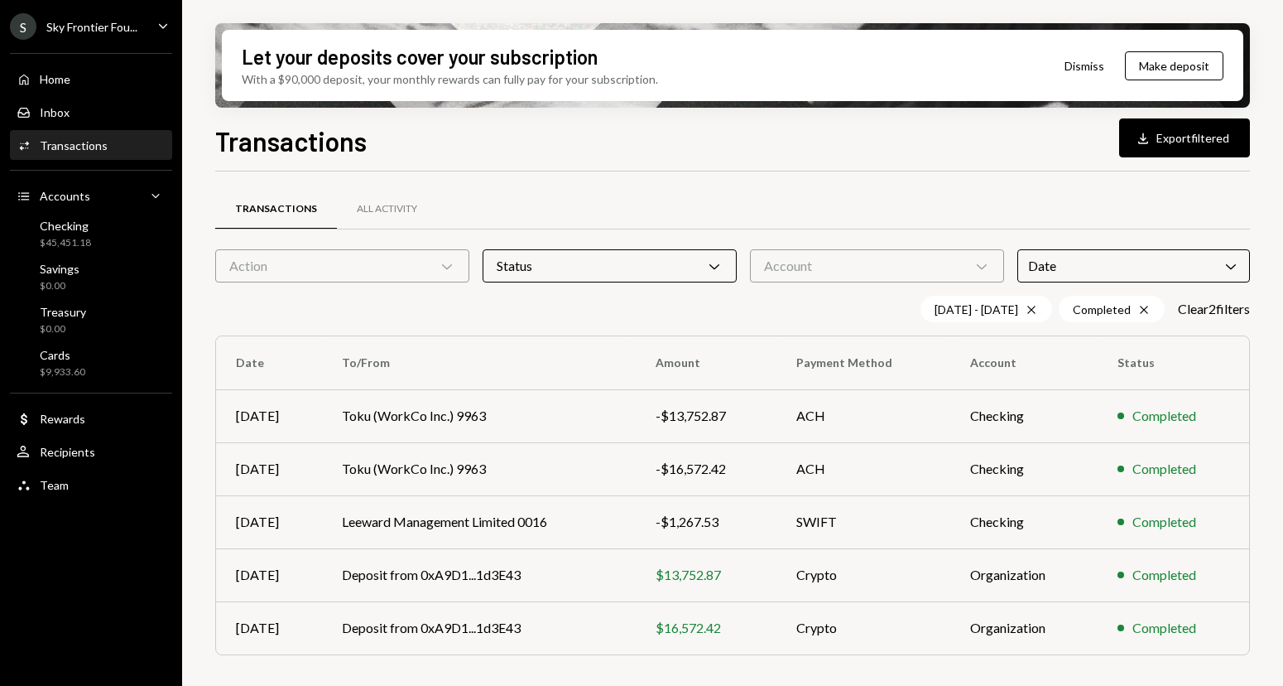
click at [604, 189] on div "Transactions All Activity" at bounding box center [732, 209] width 1035 height 42
click at [628, 460] on td "Toku (WorkCo Inc.) 9963" at bounding box center [479, 468] width 314 height 53
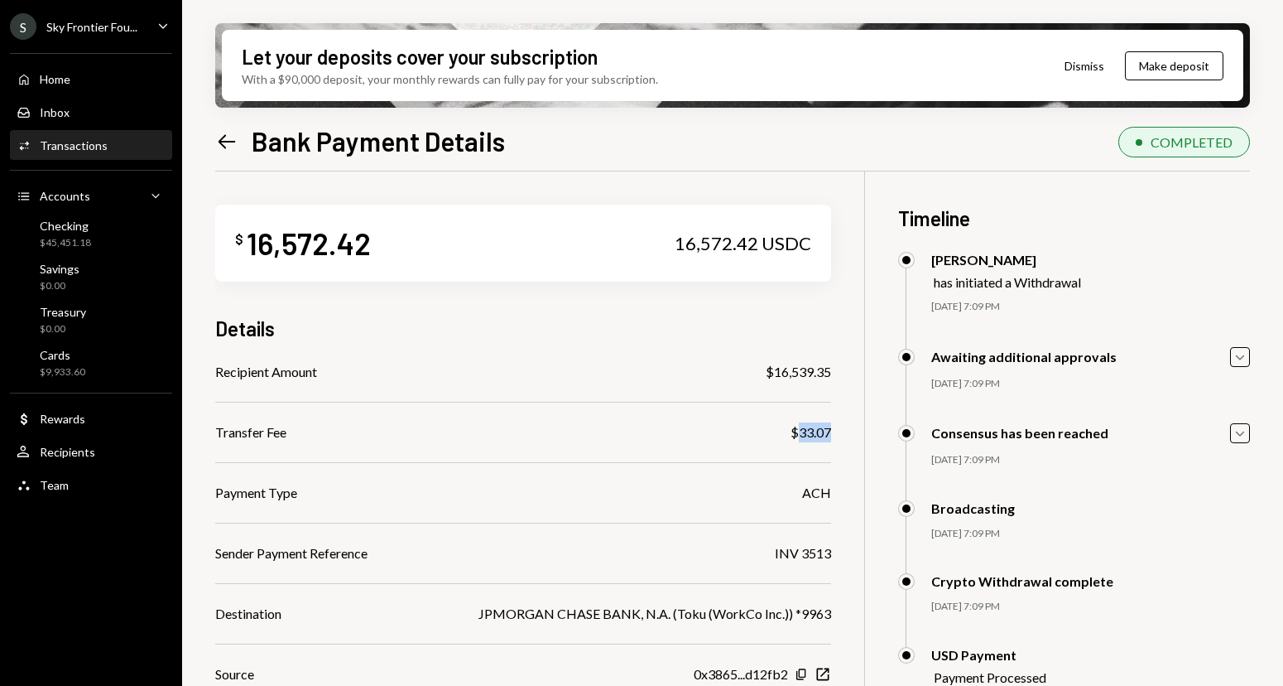
drag, startPoint x: 829, startPoint y: 426, endPoint x: 794, endPoint y: 426, distance: 34.8
click at [795, 426] on div "$33.07" at bounding box center [811, 432] width 41 height 20
copy div "33.07"
drag, startPoint x: 835, startPoint y: 373, endPoint x: 772, endPoint y: 373, distance: 62.9
click at [772, 373] on div "$ 16,572.42 16,572.42 USDC Details Recipient Amount $16,539.35 Transfer Fee $33…" at bounding box center [732, 518] width 1035 height 694
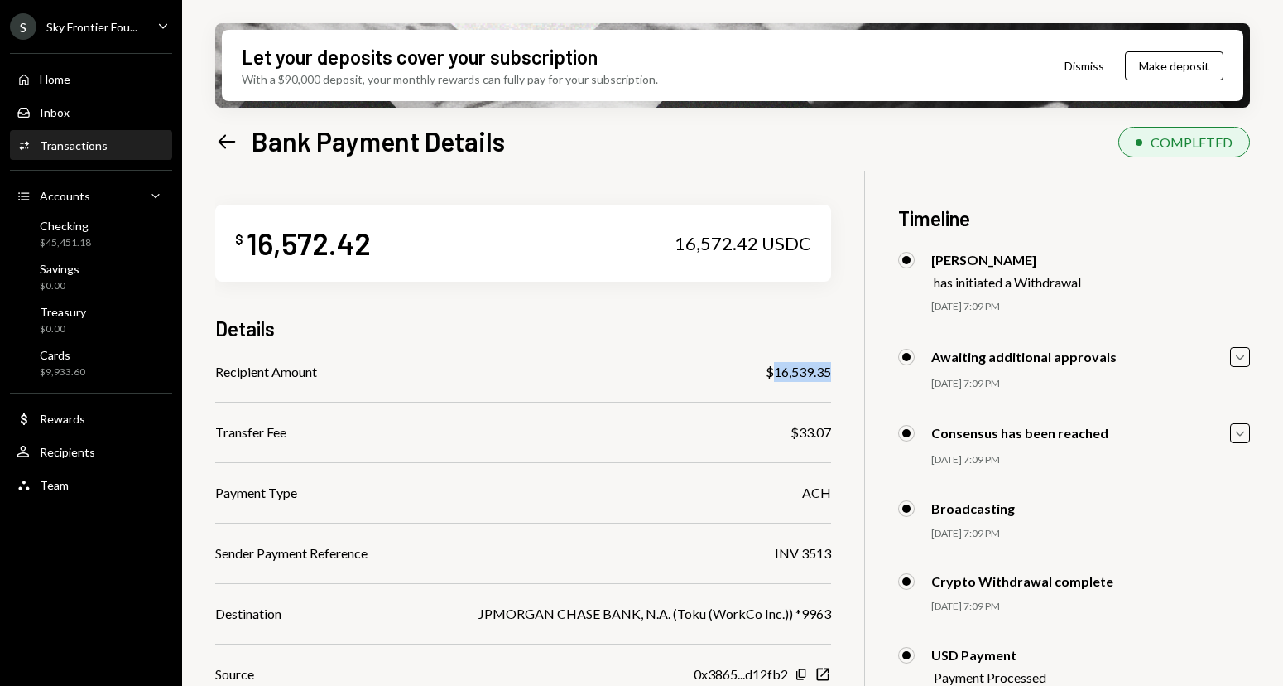
copy div "16,539.35"
click at [229, 152] on div "Left Arrow" at bounding box center [226, 142] width 23 height 24
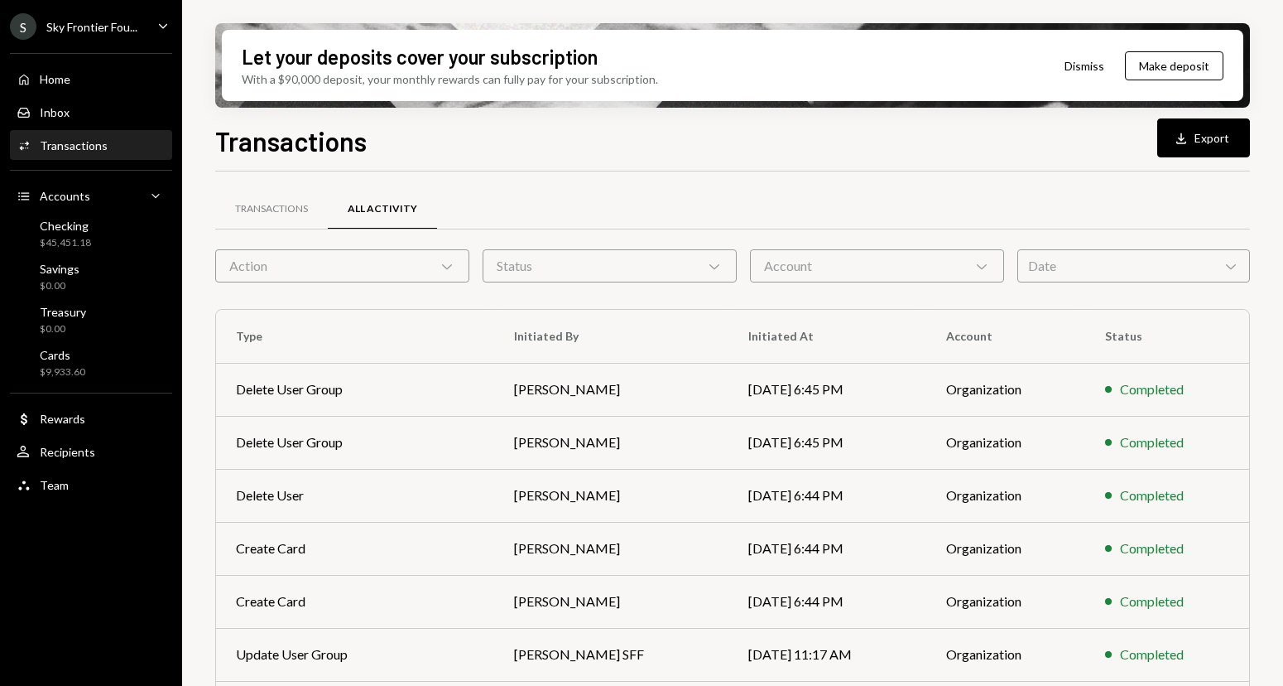
click at [827, 265] on div "Account Chevron Down" at bounding box center [877, 265] width 254 height 33
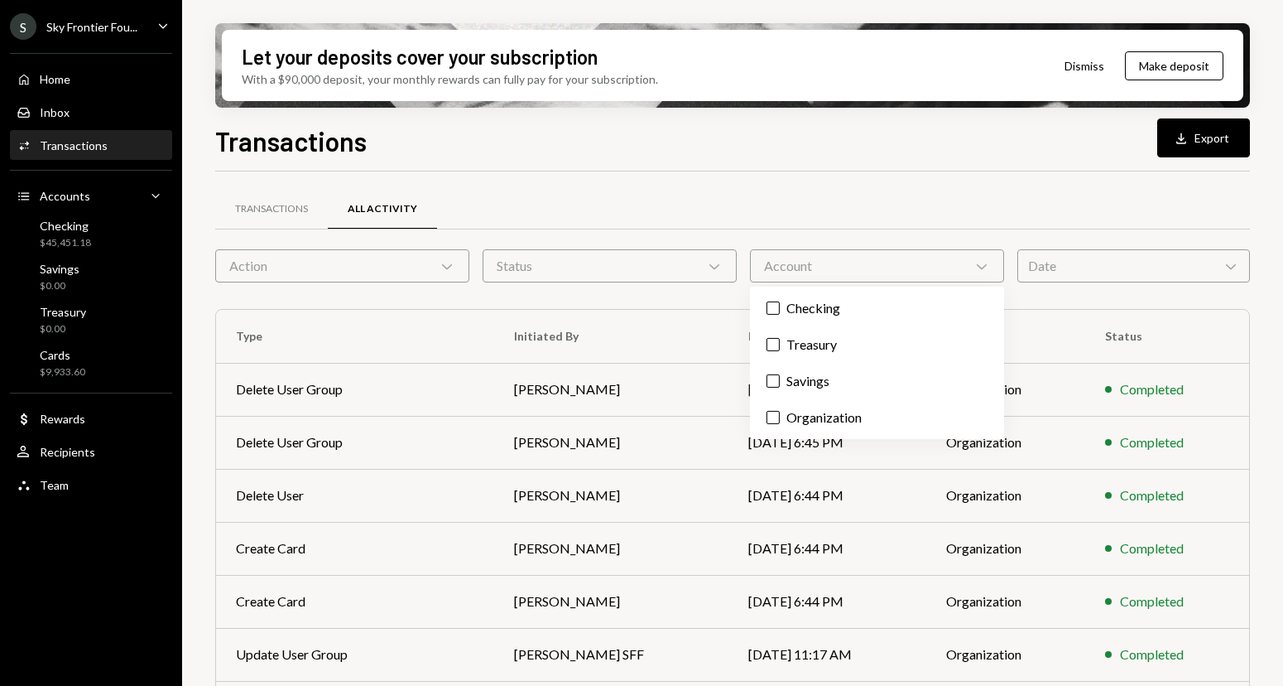
click at [1075, 271] on div "Date Chevron Down" at bounding box center [1134, 265] width 233 height 33
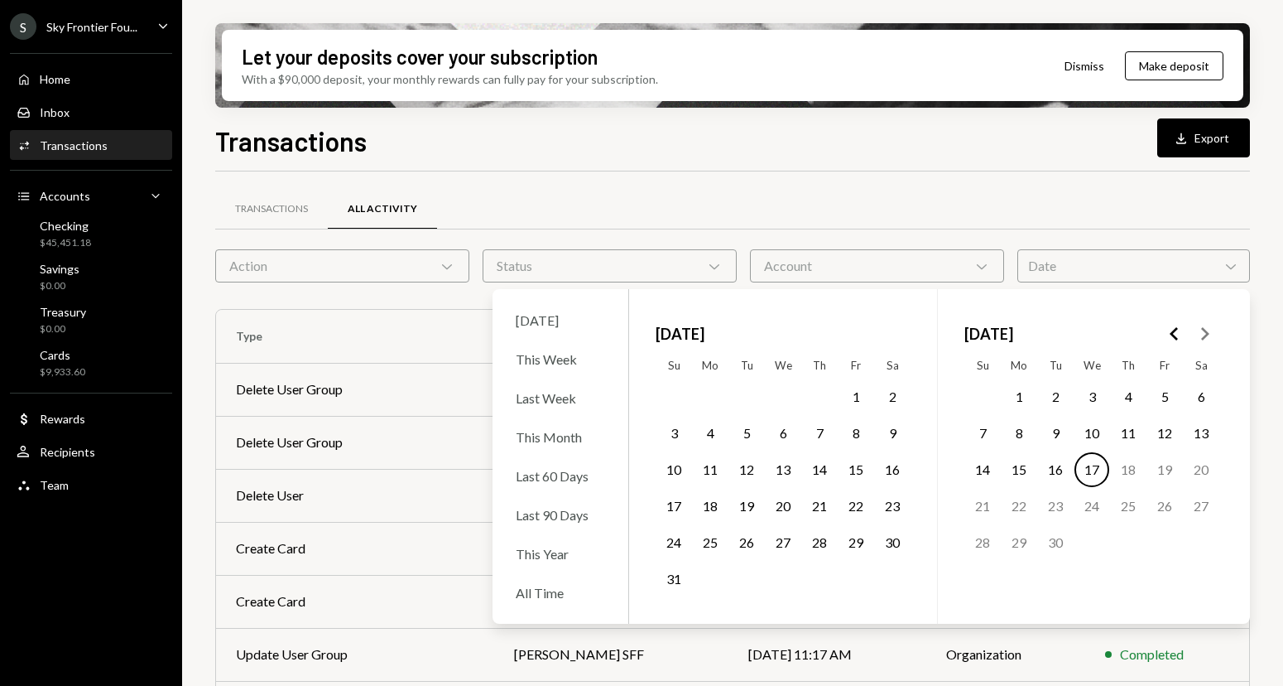
click at [868, 390] on button "1" at bounding box center [856, 396] width 35 height 35
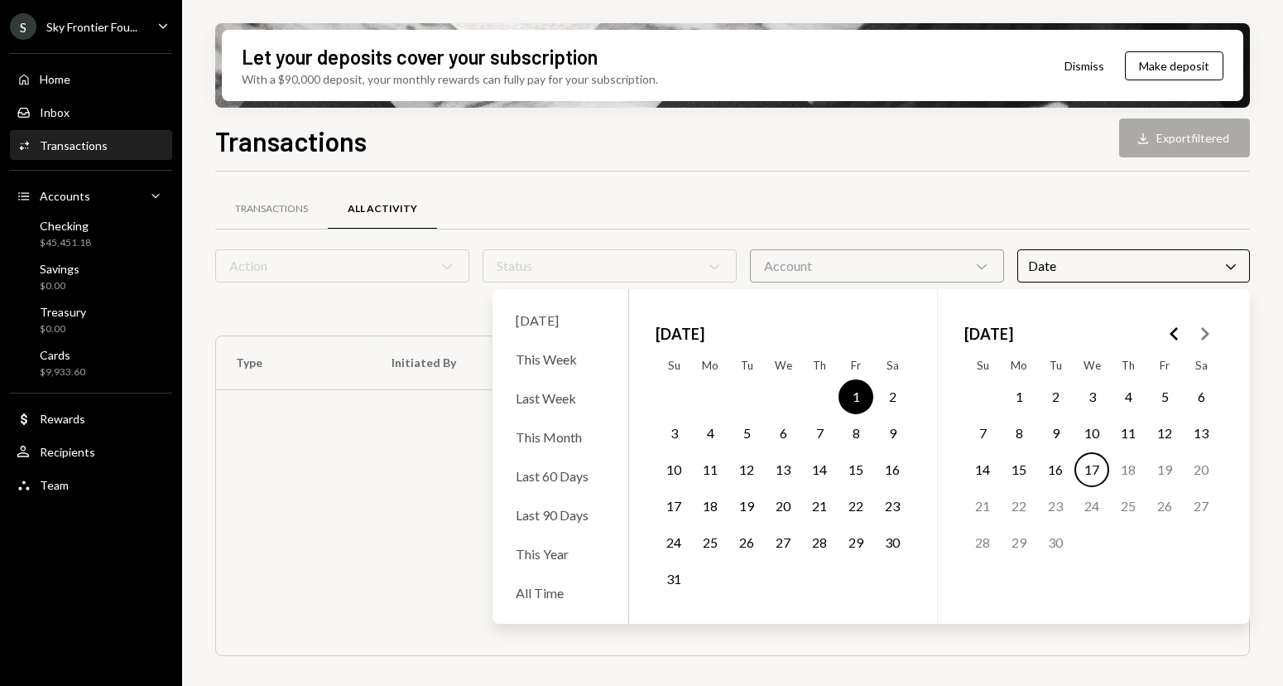
click at [677, 576] on button "31" at bounding box center [674, 578] width 35 height 35
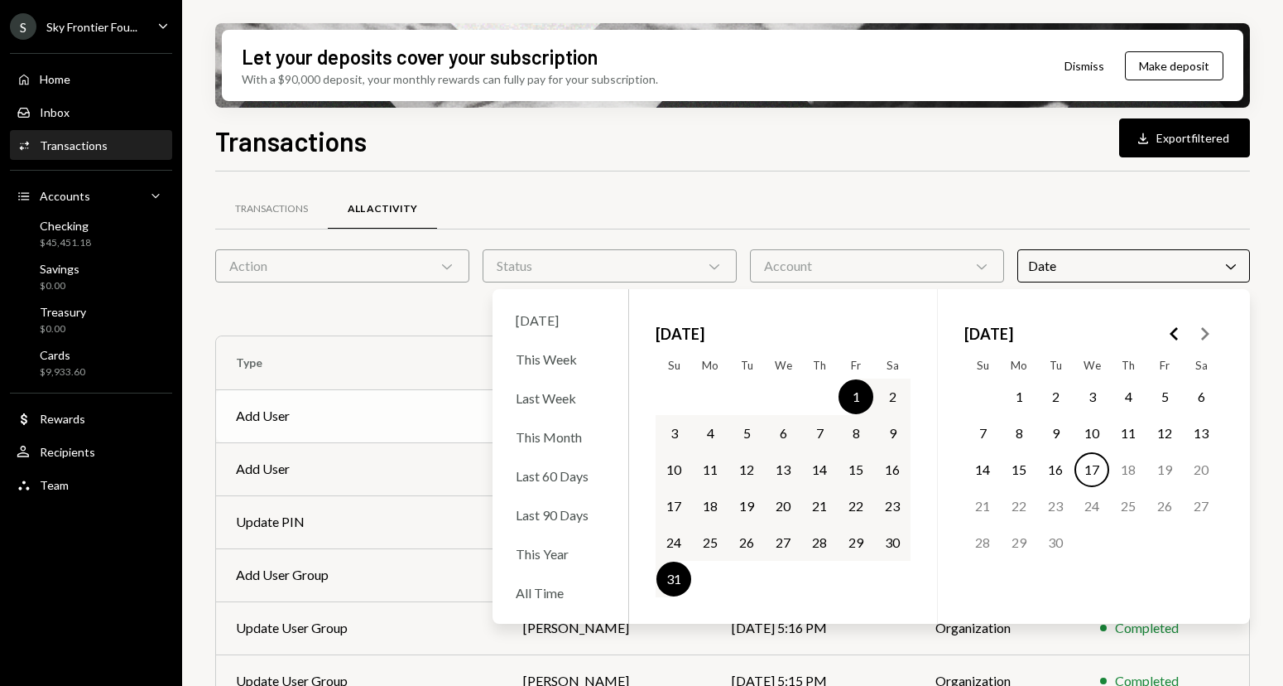
click at [412, 392] on td "Add User" at bounding box center [359, 415] width 287 height 53
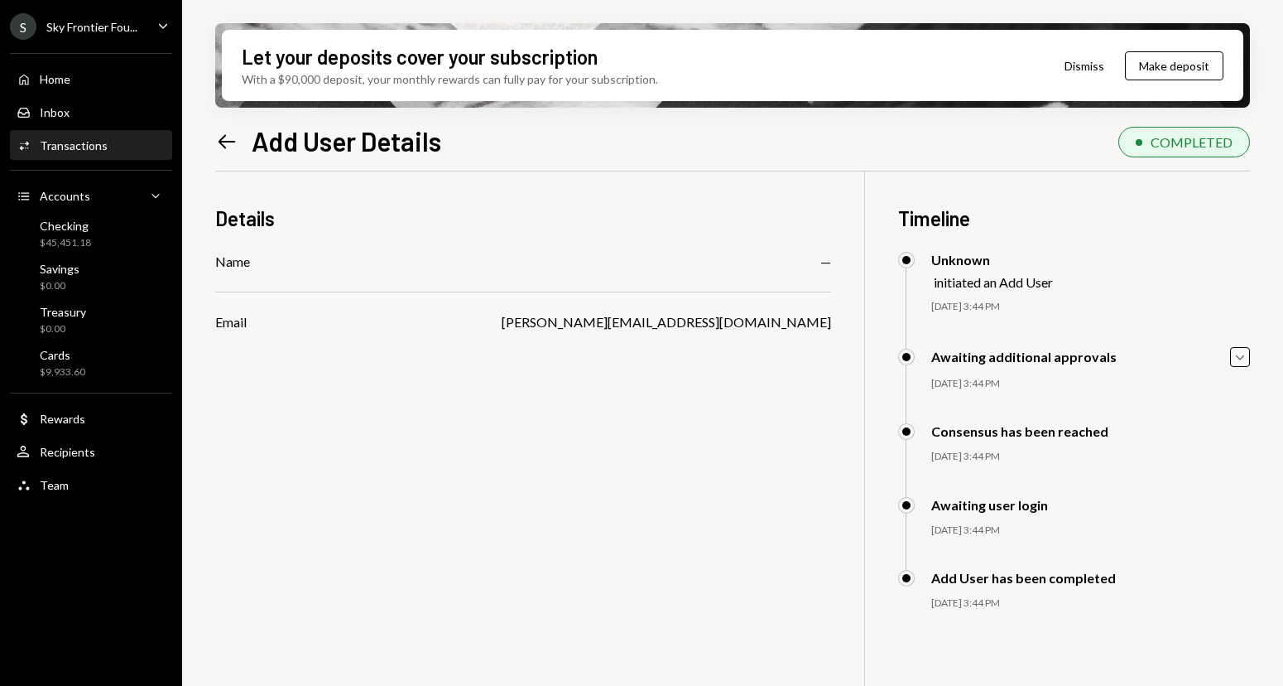
click at [119, 149] on div "Activities Transactions" at bounding box center [91, 145] width 149 height 15
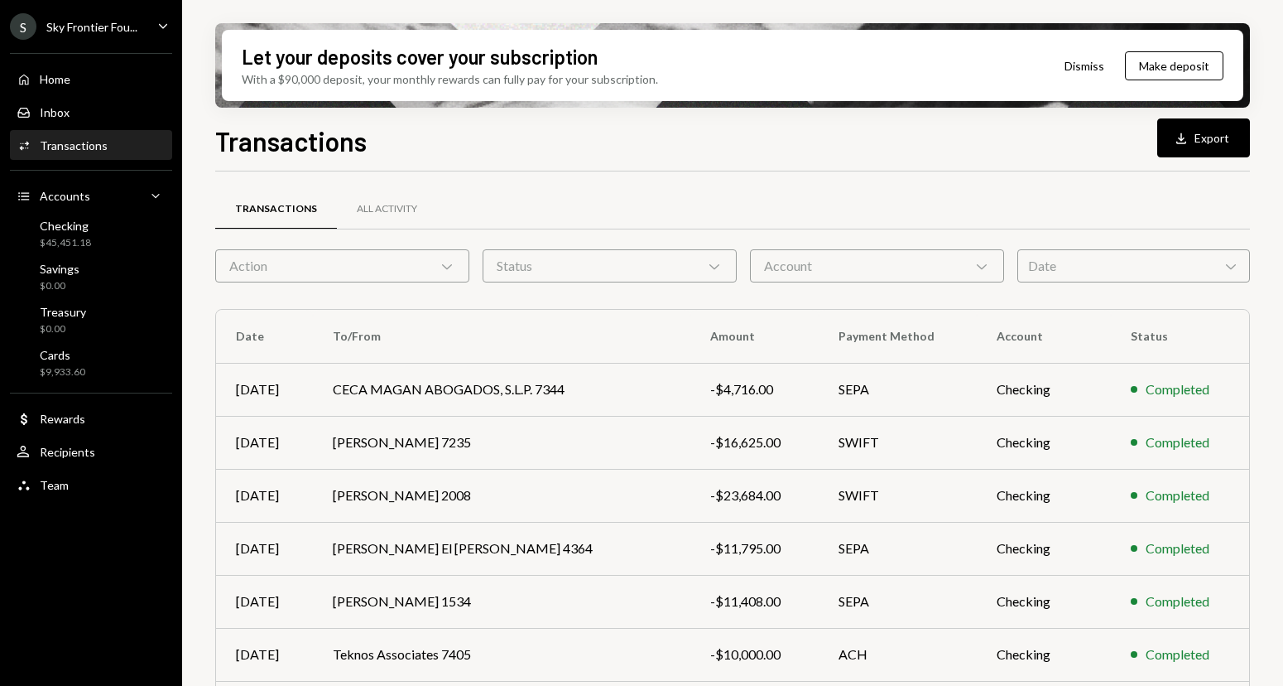
click at [1047, 267] on div "Date Chevron Down" at bounding box center [1134, 265] width 233 height 33
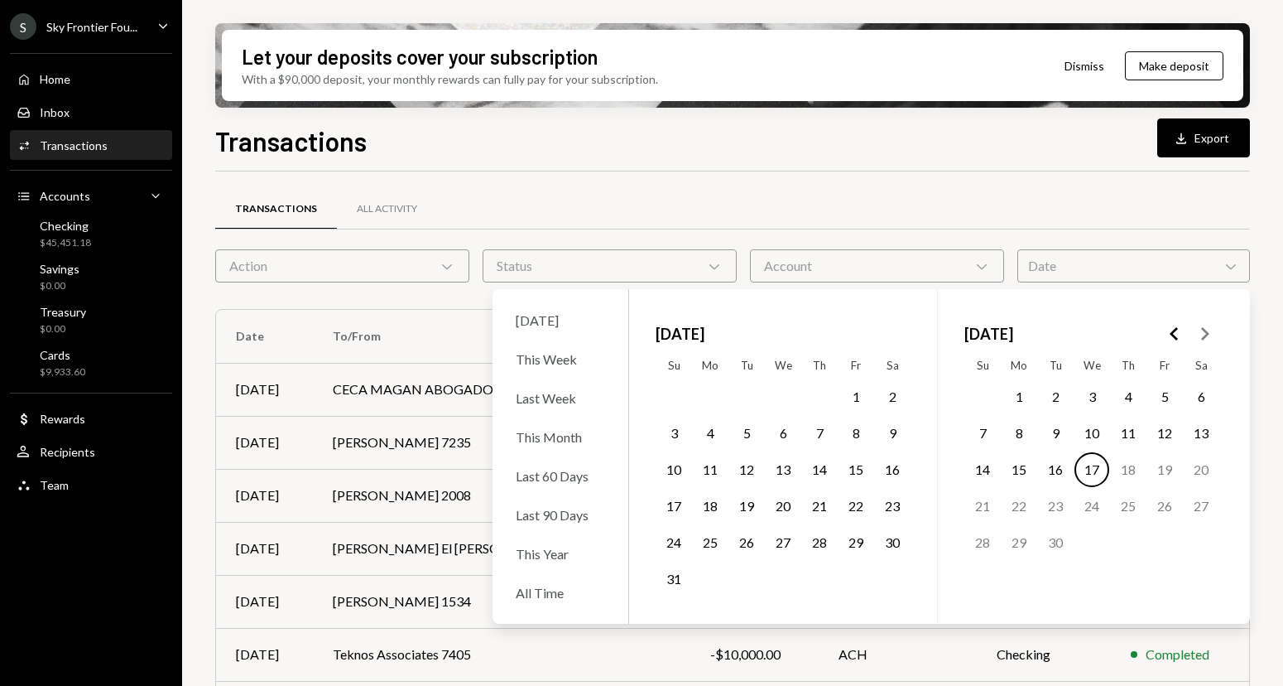
click at [857, 397] on button "1" at bounding box center [856, 396] width 35 height 35
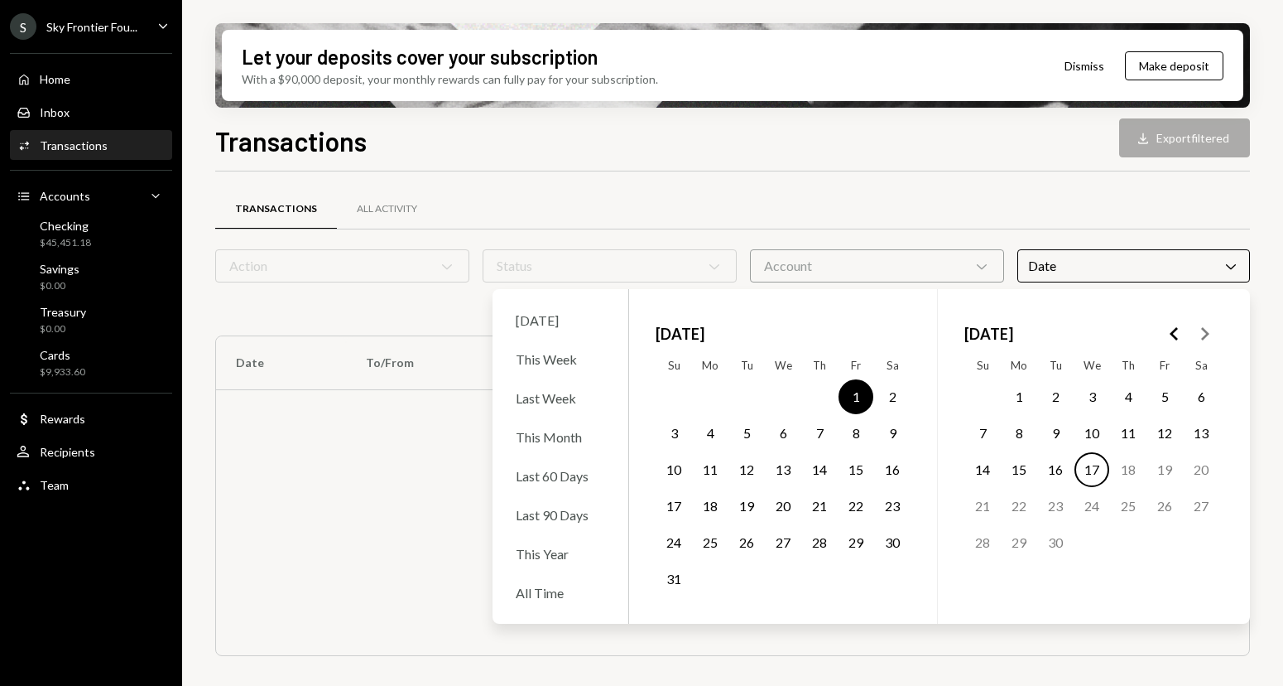
click at [674, 582] on button "31" at bounding box center [674, 578] width 35 height 35
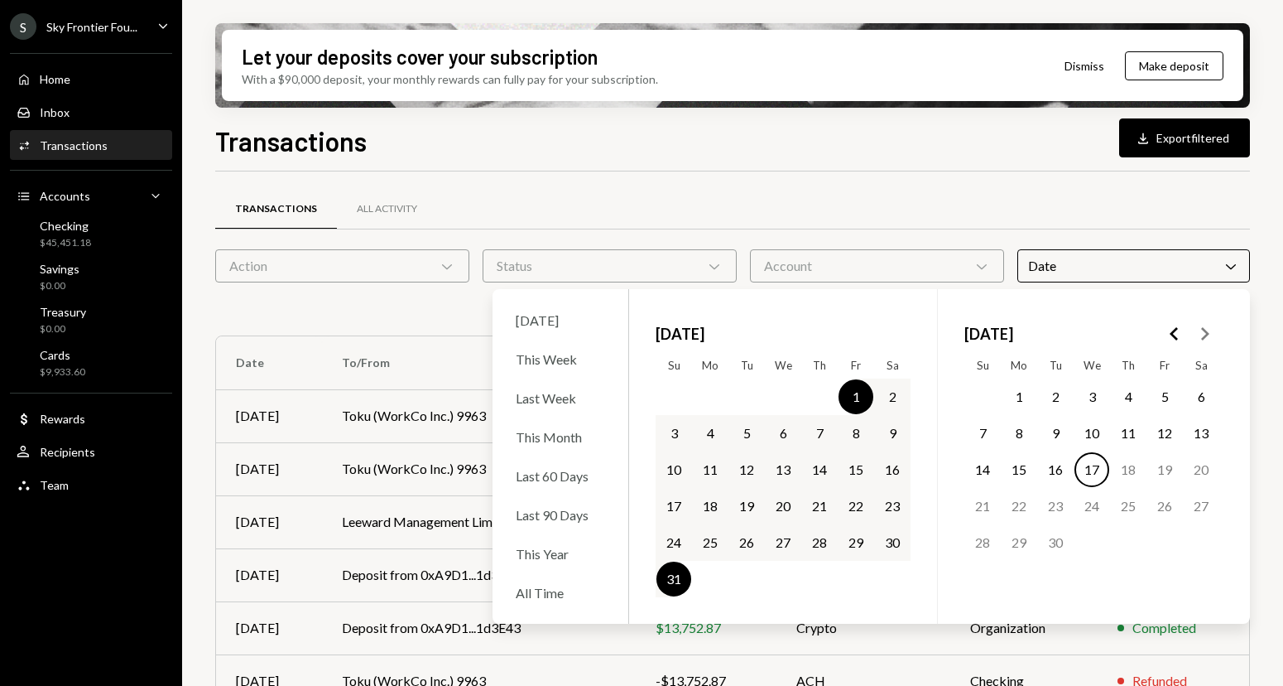
click at [662, 152] on div "Transactions Download Export filtered" at bounding box center [732, 139] width 1035 height 36
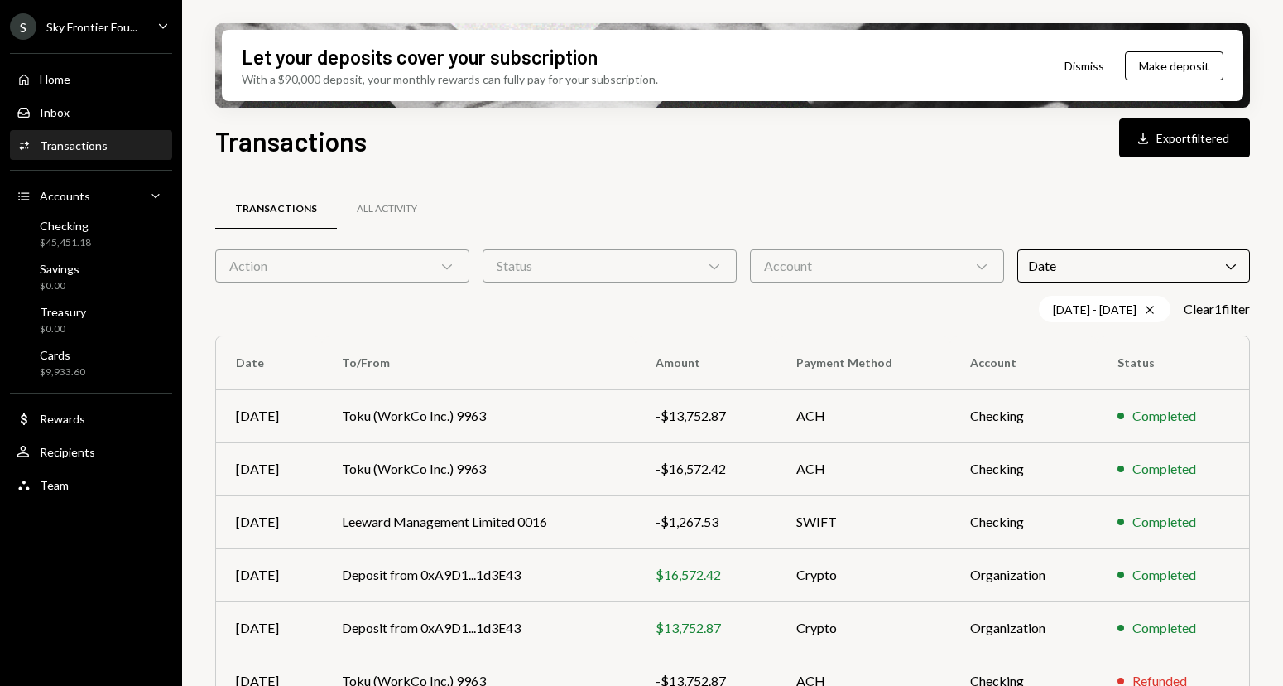
click at [541, 269] on div "Status Chevron Down" at bounding box center [610, 265] width 254 height 33
click at [526, 311] on label "Completed" at bounding box center [609, 308] width 241 height 30
click at [513, 311] on button "Completed" at bounding box center [505, 307] width 13 height 13
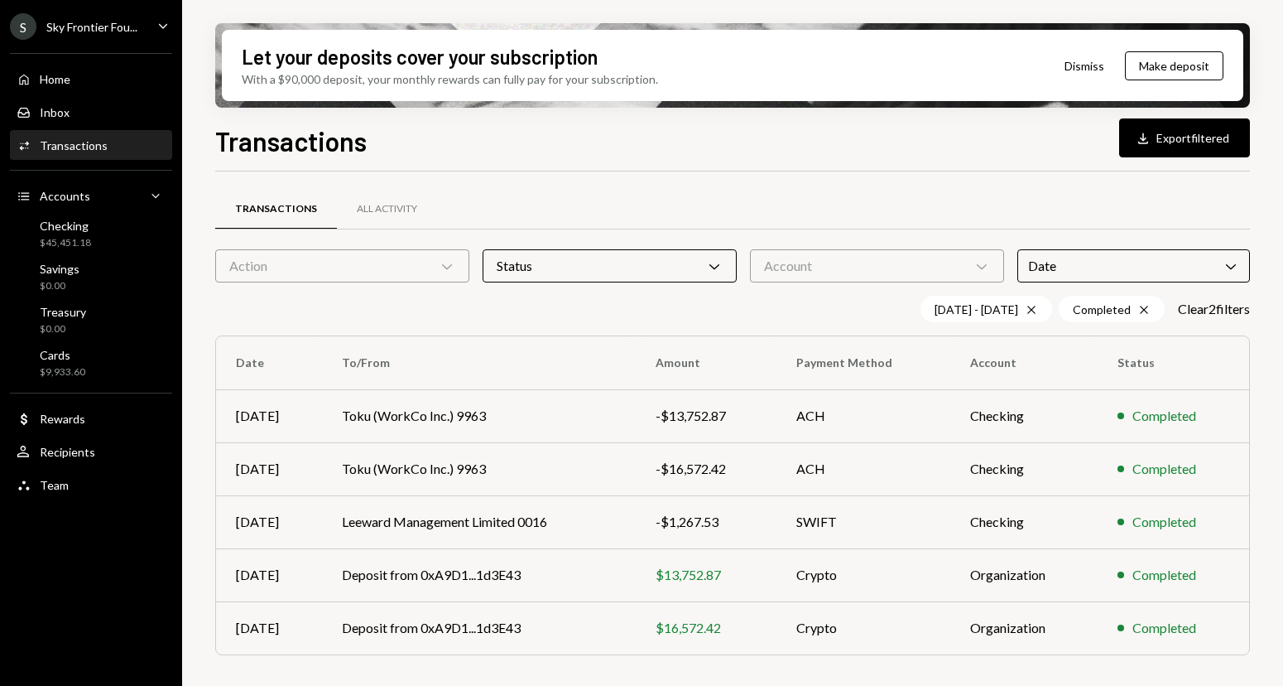
click at [813, 183] on div "Transactions All Activity Action Chevron Down Status Chevron Down Account Chevr…" at bounding box center [732, 429] width 1035 height 517
click at [811, 509] on td "SWIFT" at bounding box center [864, 521] width 174 height 53
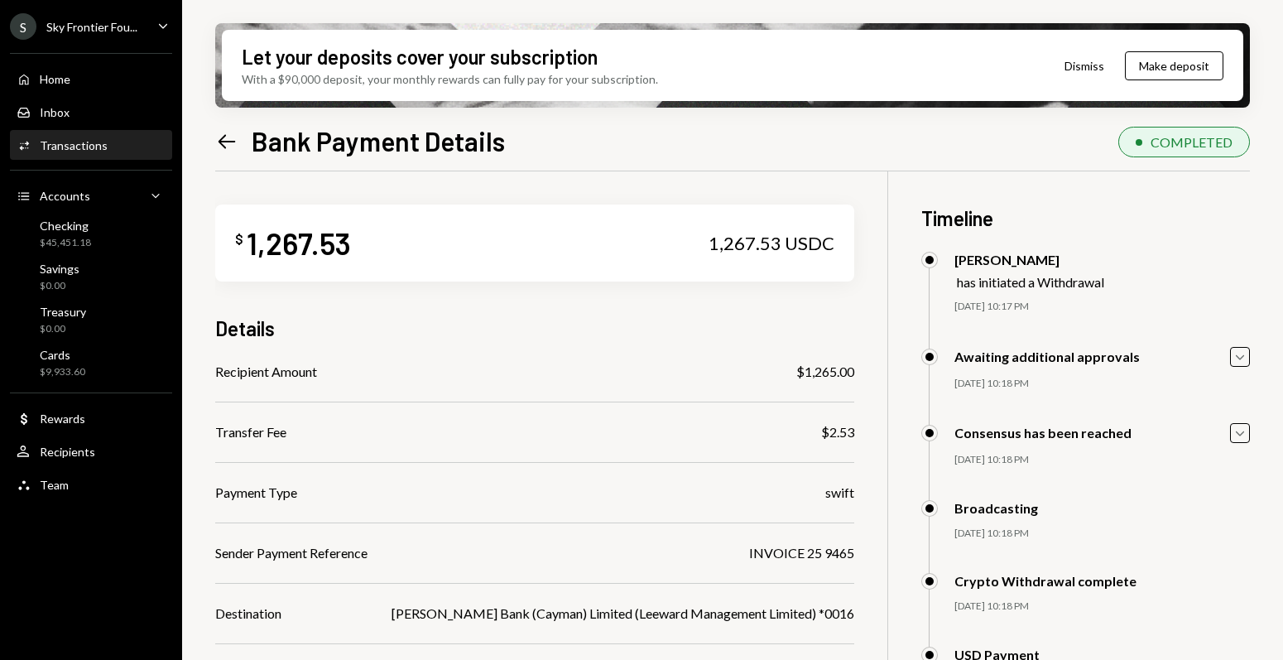
click at [113, 154] on div "Activities Transactions" at bounding box center [91, 146] width 149 height 28
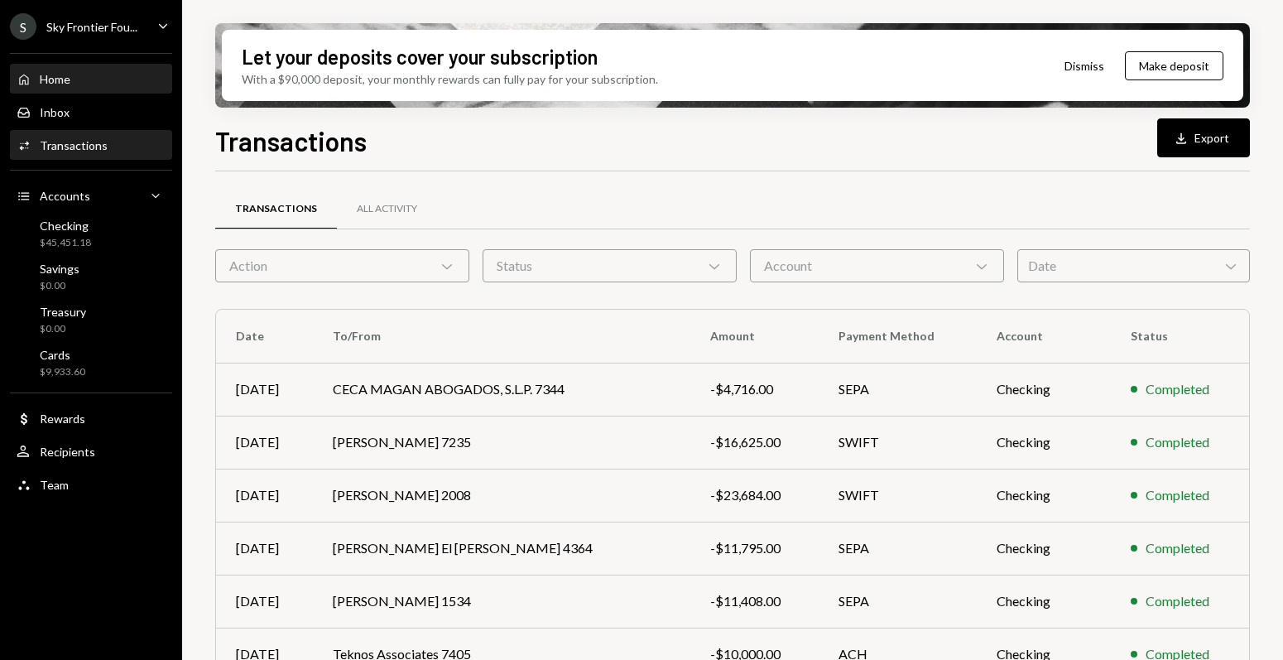
click at [75, 86] on div "Home Home" at bounding box center [91, 79] width 149 height 28
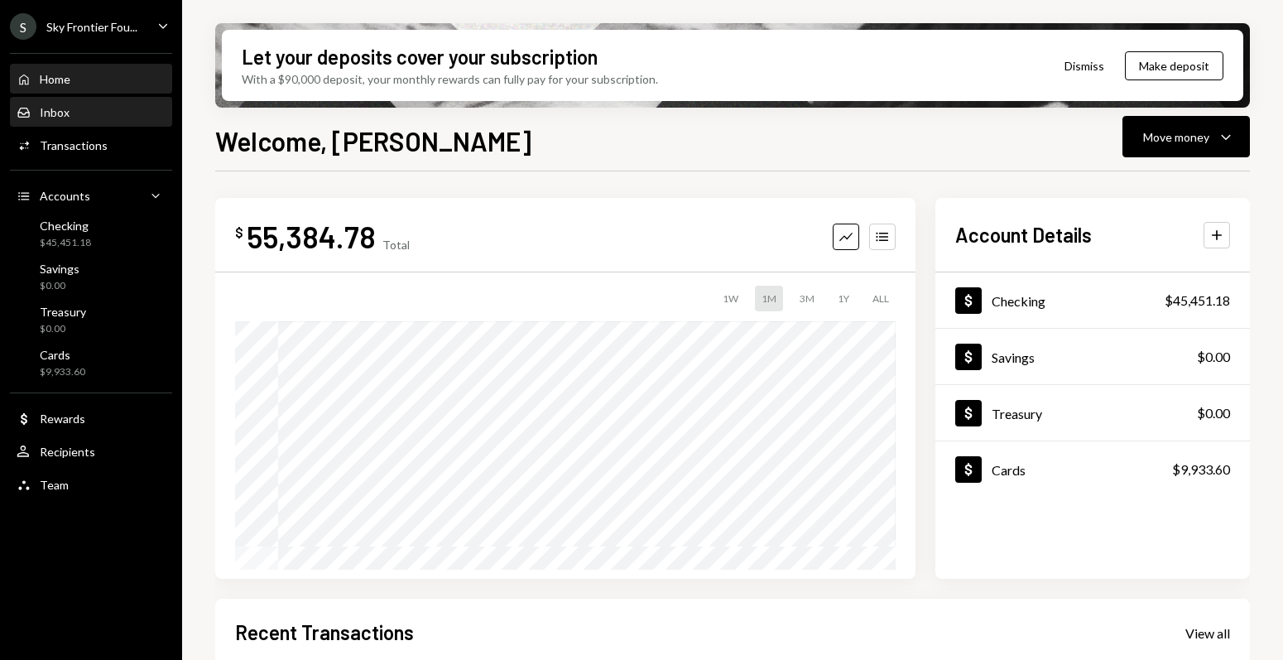
click at [71, 118] on div "Inbox Inbox" at bounding box center [91, 112] width 149 height 15
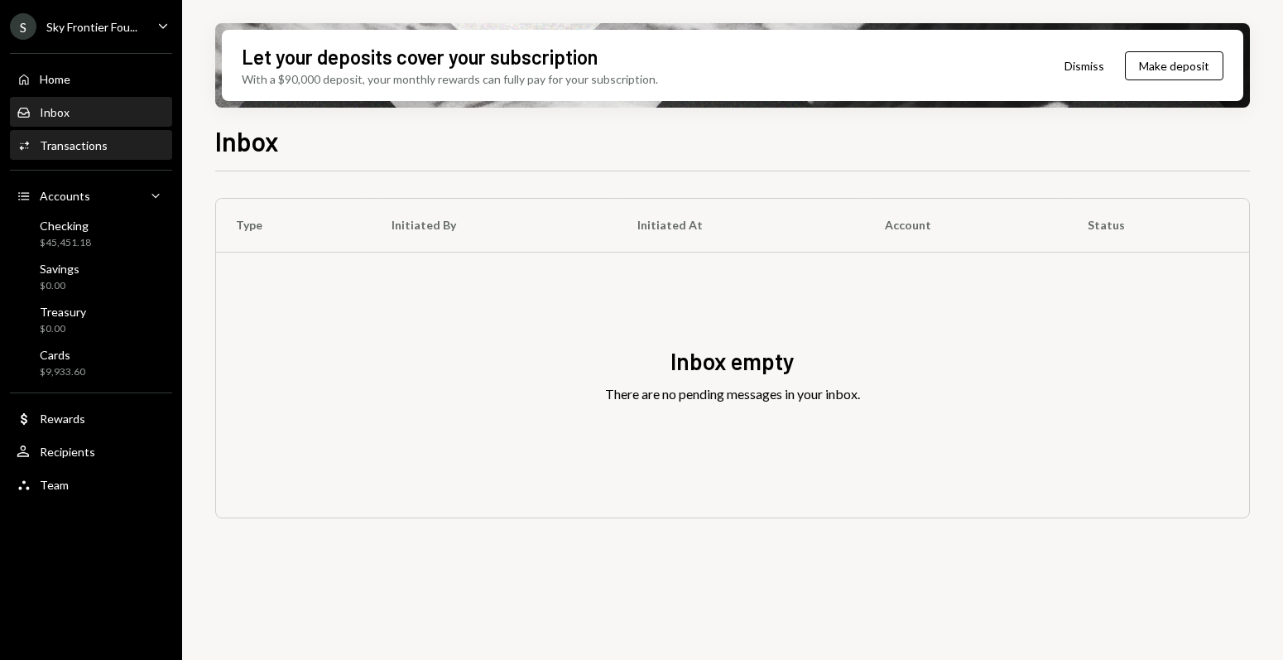
click at [70, 142] on div "Transactions" at bounding box center [74, 145] width 68 height 14
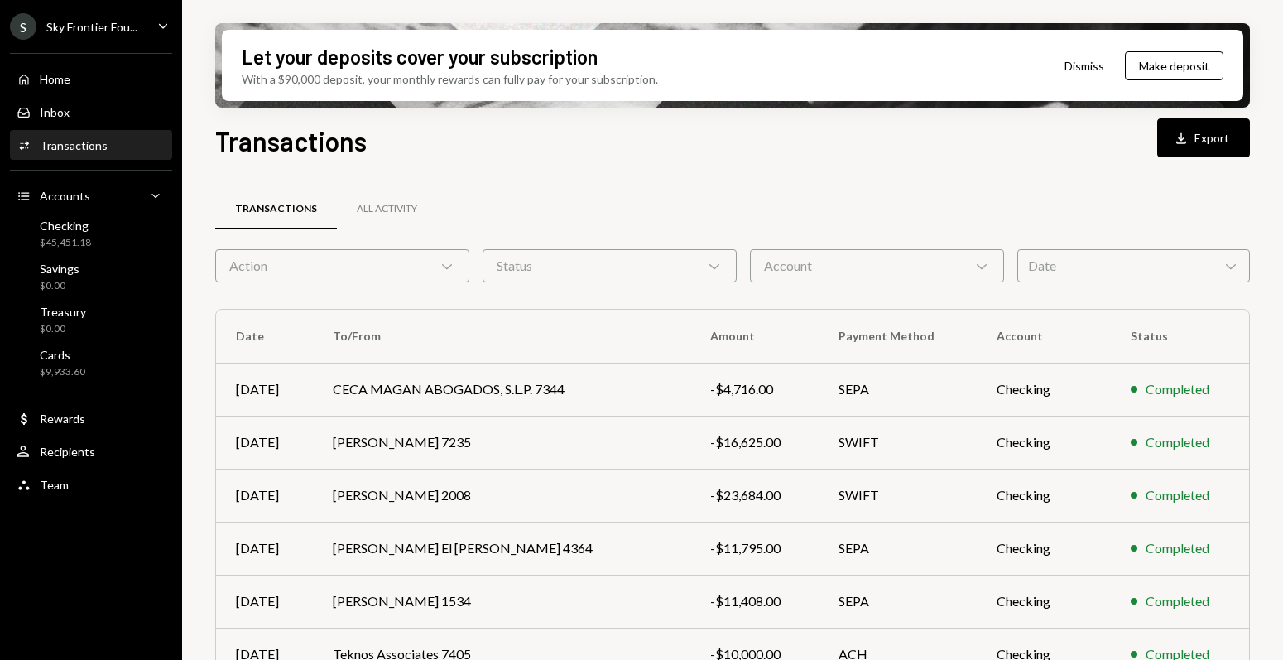
click at [148, 12] on ul "S Sky Frontier Fou... Caret Down Home Home Inbox Inbox Activities Transactions …" at bounding box center [91, 251] width 182 height 503
click at [163, 41] on ul "S Sky Frontier Fou... Caret Down Home Home Inbox Inbox Activities Transactions …" at bounding box center [91, 251] width 182 height 503
click at [162, 30] on icon "Caret Down" at bounding box center [163, 26] width 18 height 18
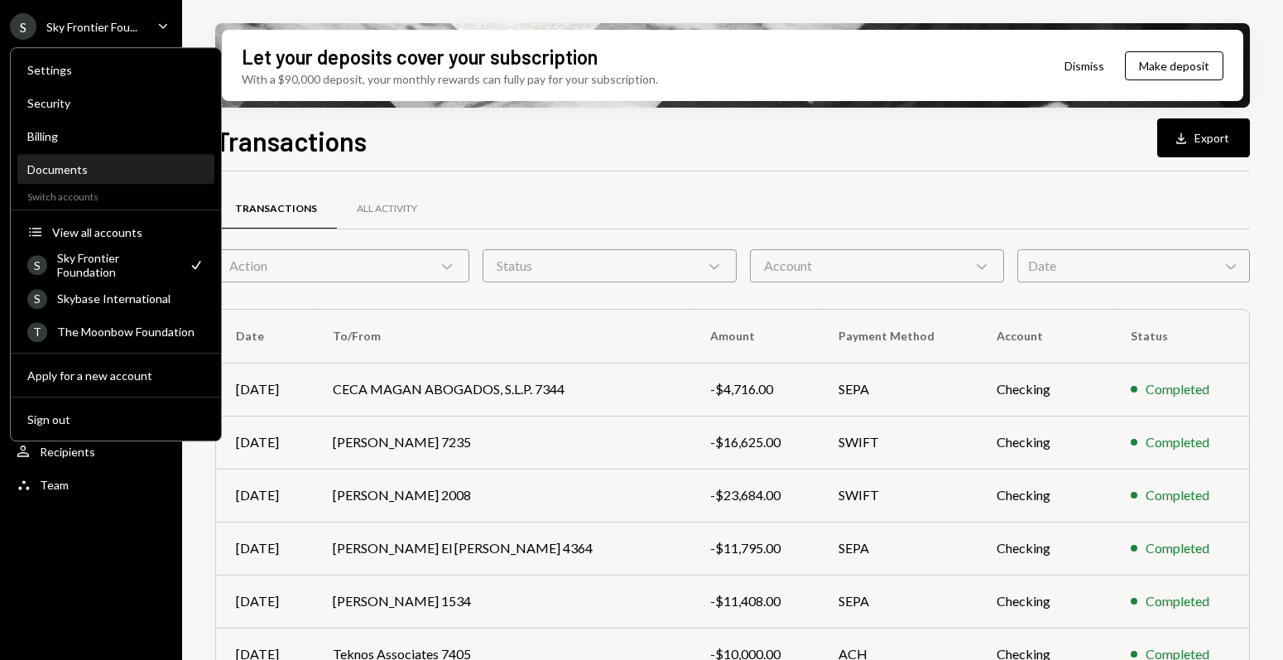
click at [117, 180] on div "Documents" at bounding box center [115, 170] width 177 height 28
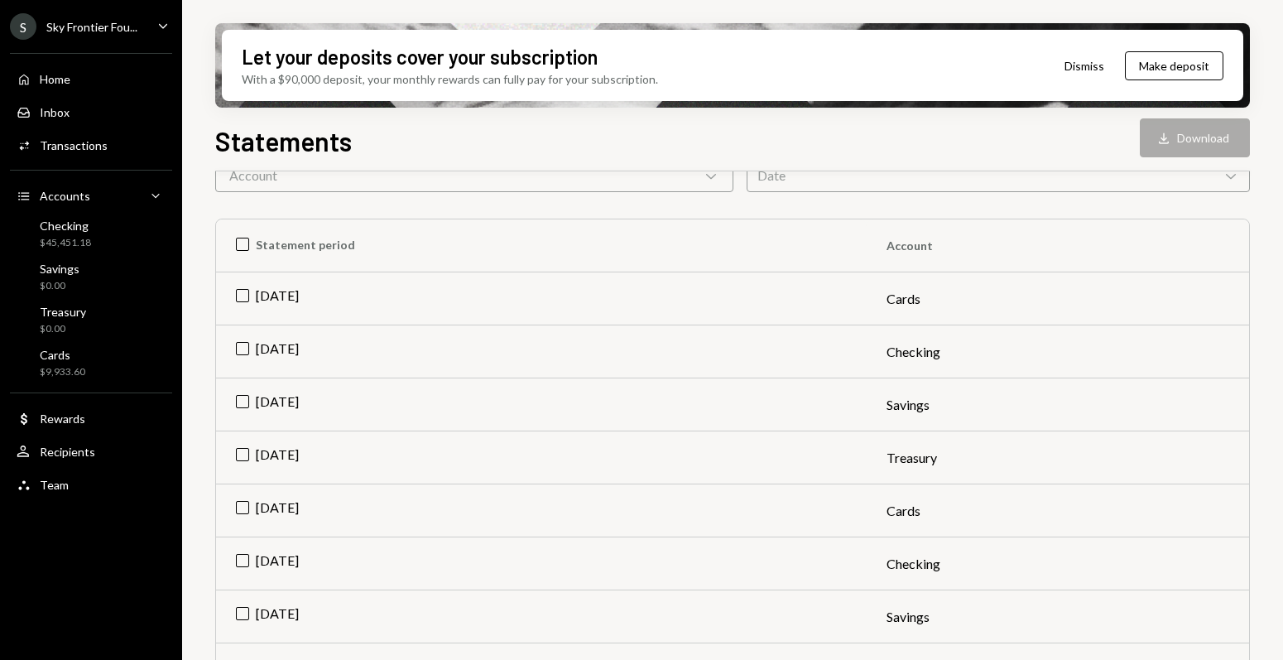
scroll to position [165, 0]
click at [240, 504] on td "[DATE]" at bounding box center [541, 508] width 651 height 53
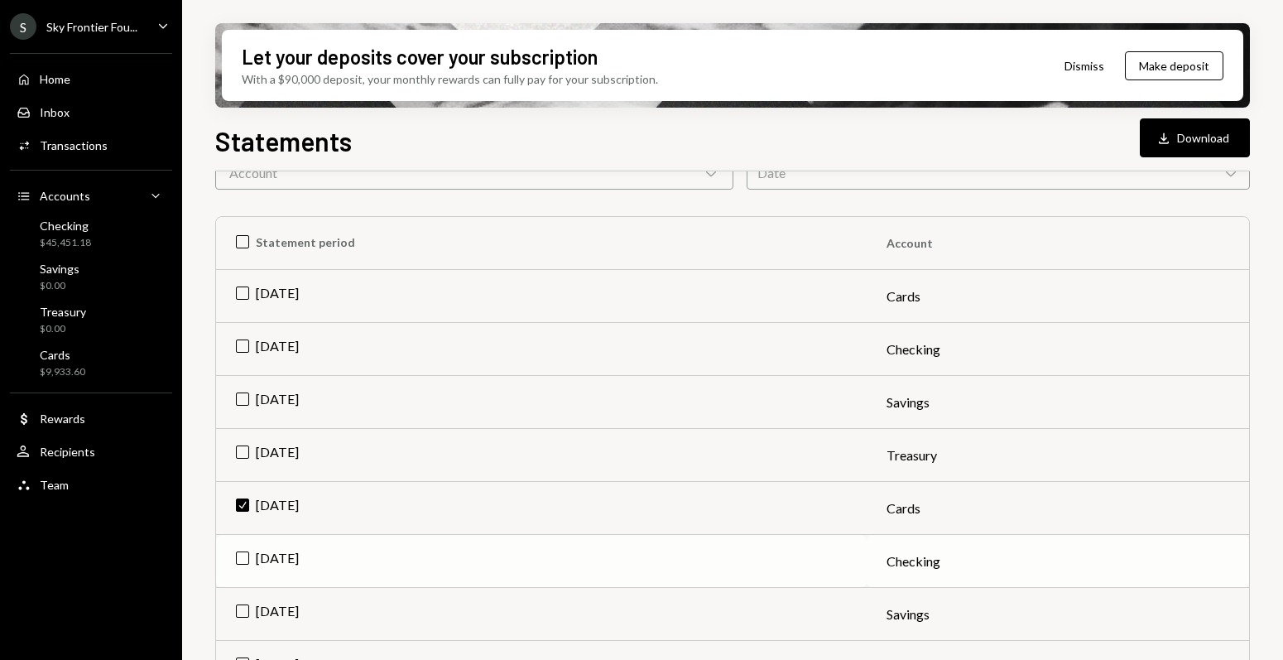
click at [244, 553] on td "[DATE]" at bounding box center [541, 561] width 651 height 53
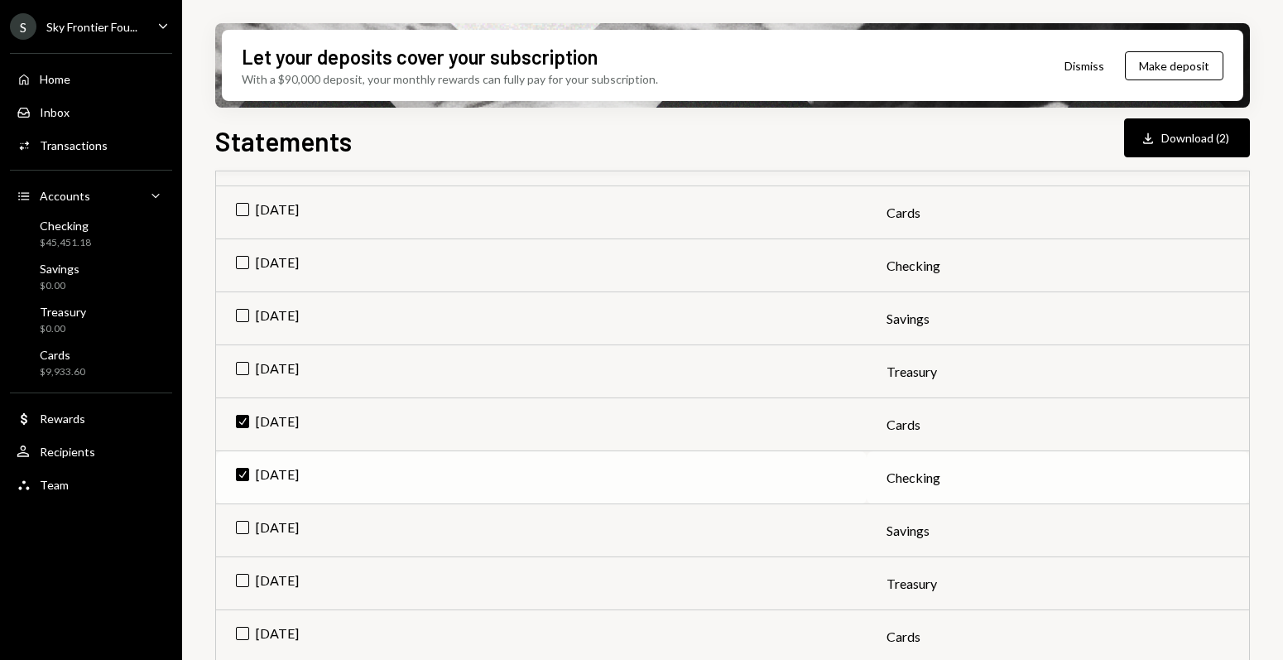
scroll to position [251, 0]
click at [246, 533] on td "Jul 2025" at bounding box center [541, 528] width 651 height 53
click at [244, 575] on td "Jul 2025" at bounding box center [541, 581] width 651 height 53
click at [249, 416] on td "Check Jul 2025" at bounding box center [541, 422] width 651 height 53
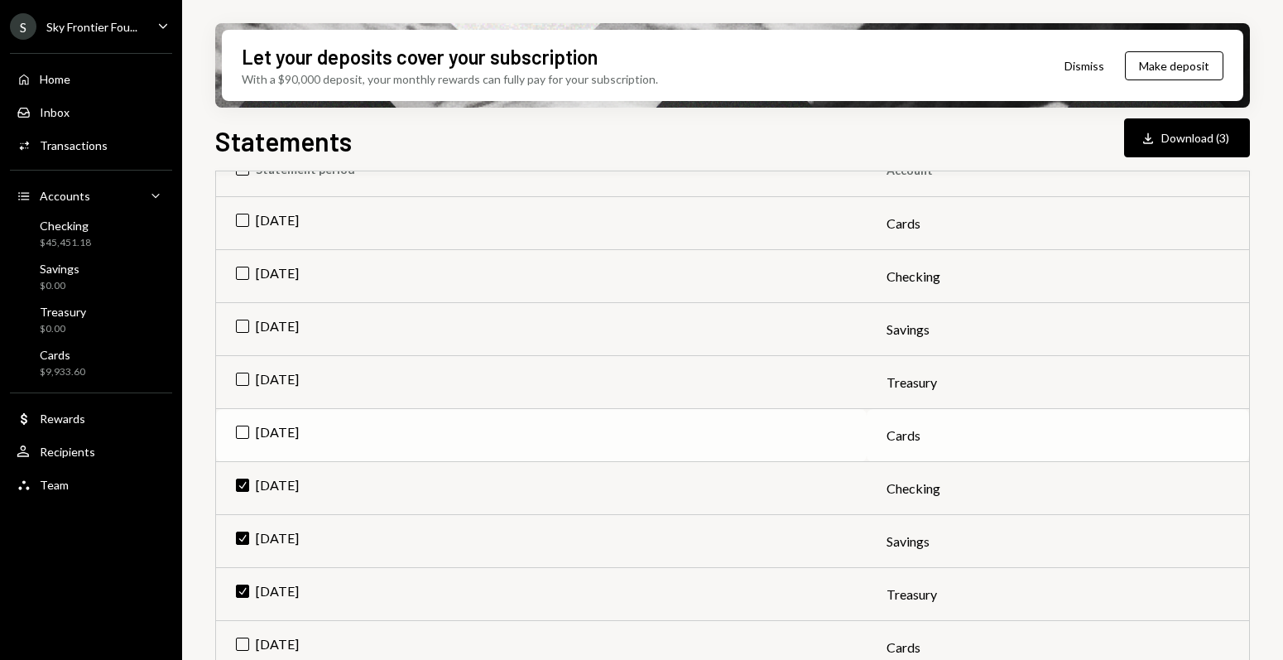
scroll to position [236, 0]
click at [253, 486] on td "Check Jul 2025" at bounding box center [541, 490] width 651 height 53
click at [248, 546] on td "Check Jul 2025" at bounding box center [541, 543] width 651 height 53
click at [247, 591] on td "Check Jul 2025" at bounding box center [541, 596] width 651 height 53
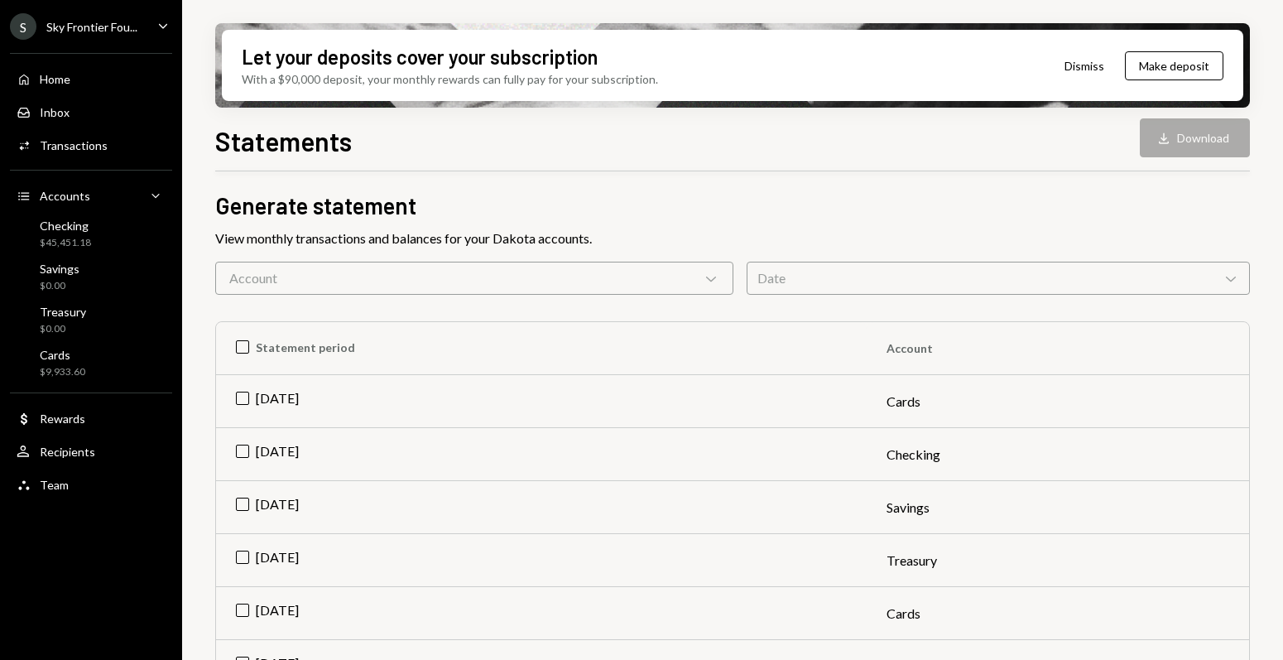
scroll to position [57, 0]
click at [243, 396] on td "Aug 2025" at bounding box center [541, 404] width 651 height 53
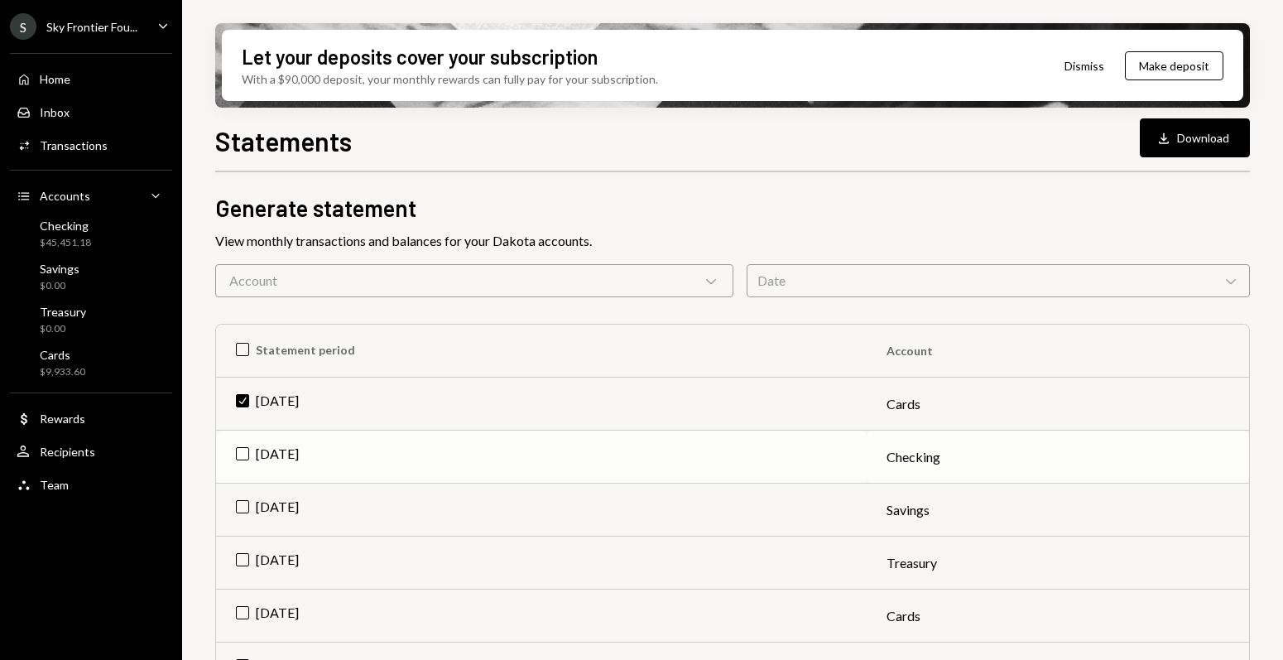
click at [247, 455] on td "Aug 2025" at bounding box center [541, 457] width 651 height 53
click at [244, 513] on td "Aug 2025" at bounding box center [541, 510] width 651 height 53
click at [243, 561] on td "Aug 2025" at bounding box center [541, 563] width 651 height 53
click at [1162, 142] on button "Download Download (4)" at bounding box center [1187, 137] width 126 height 39
